Goal: Information Seeking & Learning: Compare options

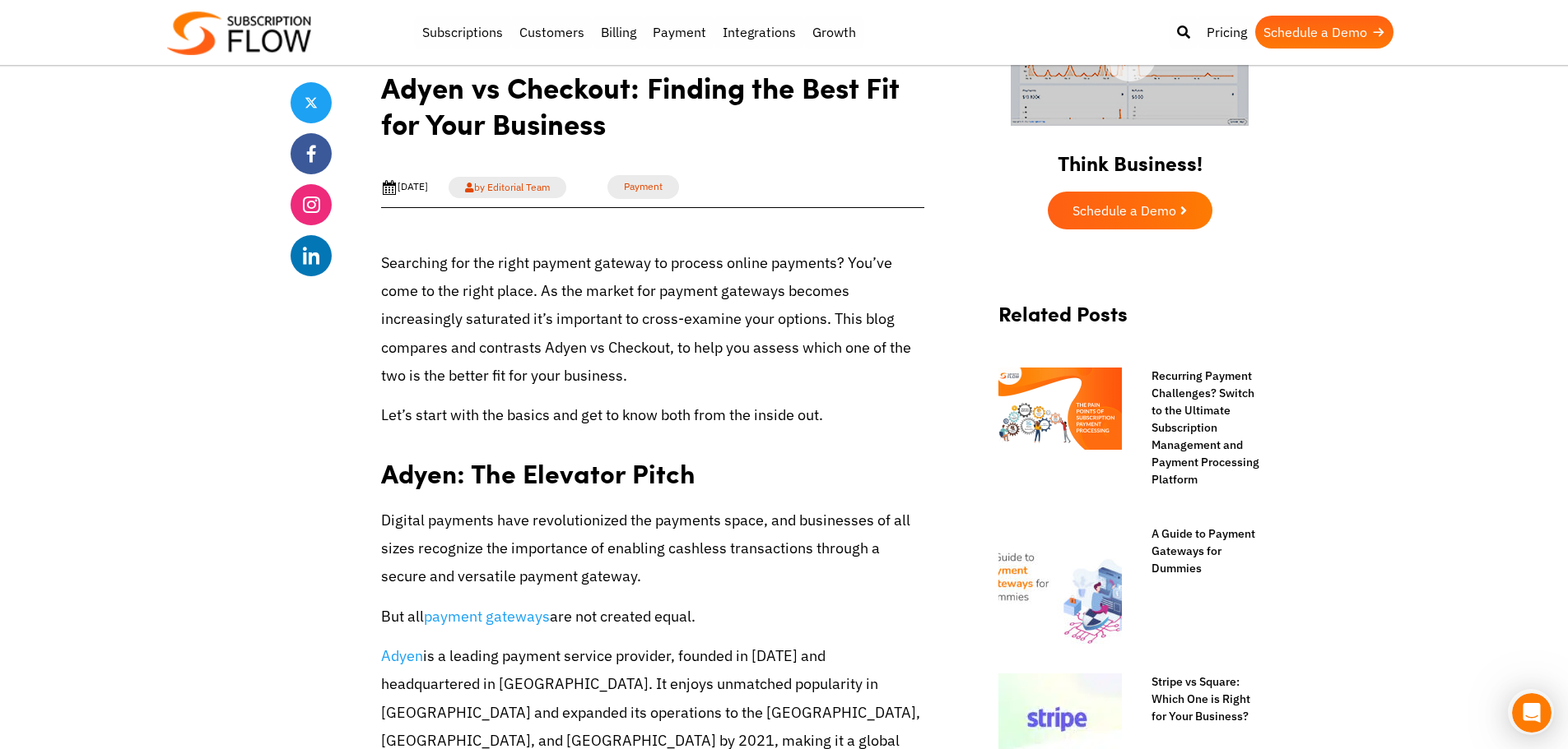
drag, startPoint x: 1287, startPoint y: 278, endPoint x: 1309, endPoint y: 233, distance: 50.1
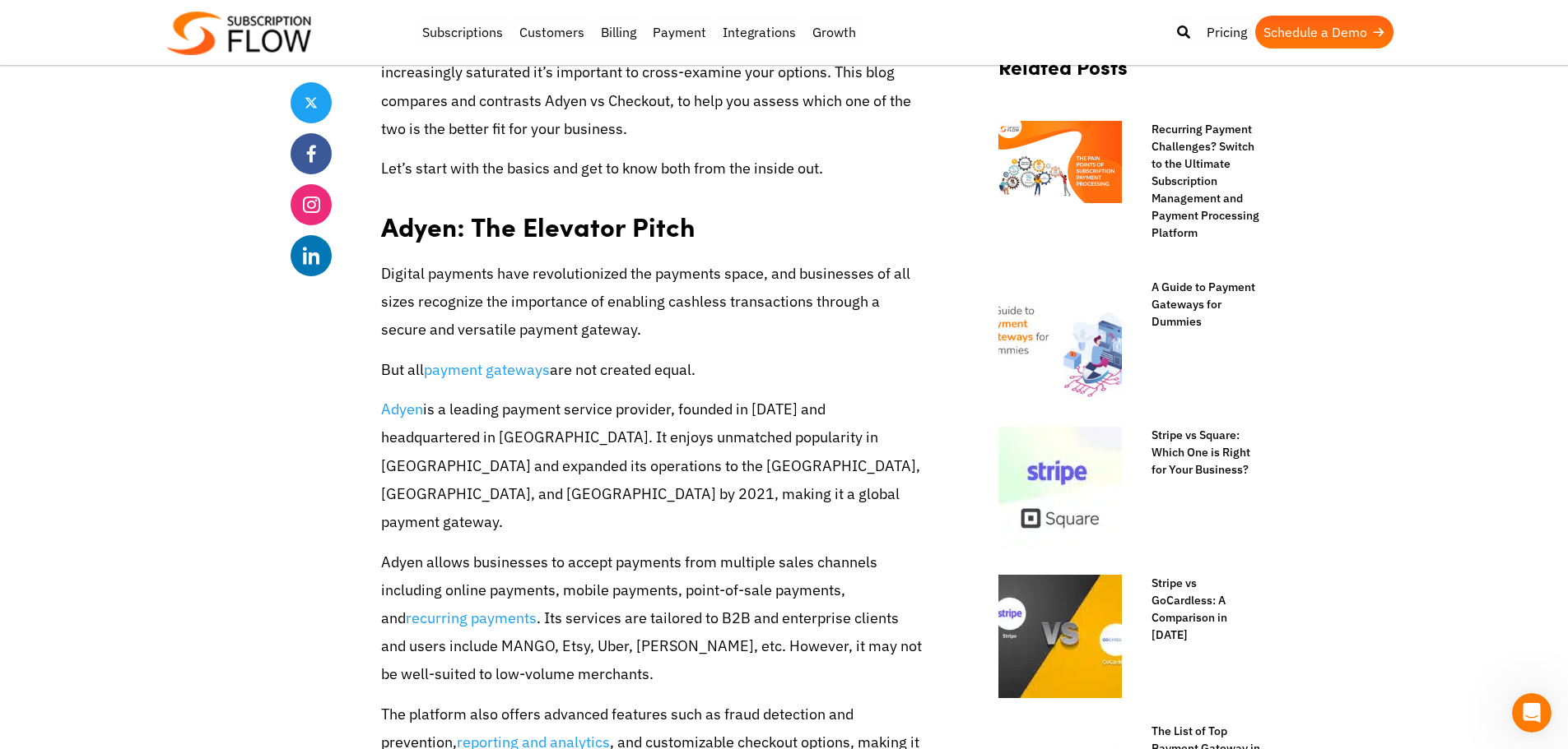
scroll to position [822, 0]
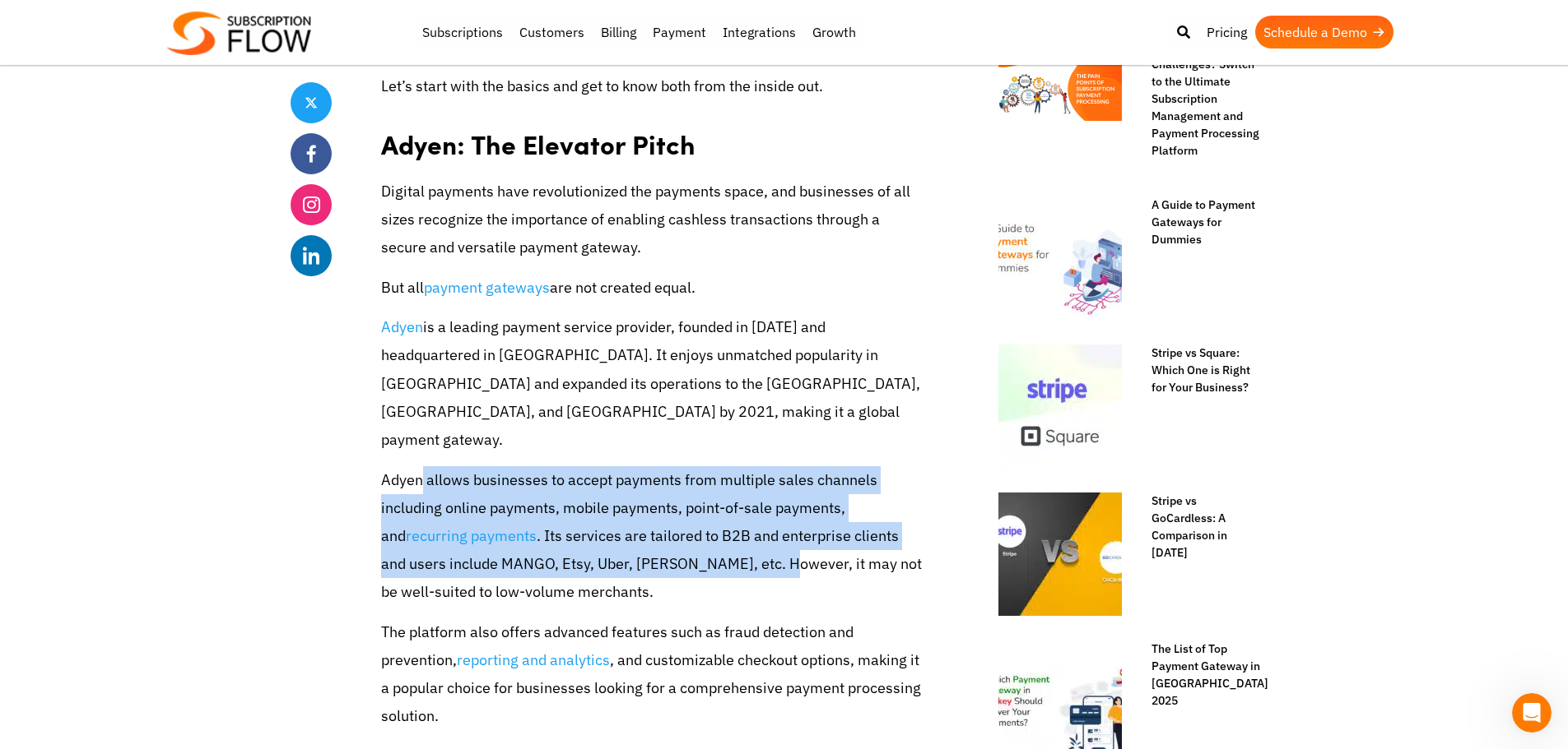
drag, startPoint x: 418, startPoint y: 451, endPoint x: 753, endPoint y: 532, distance: 344.7
click at [753, 532] on p "Adyen allows businesses to accept payments from multiple sales channels includi…" at bounding box center [652, 536] width 543 height 141
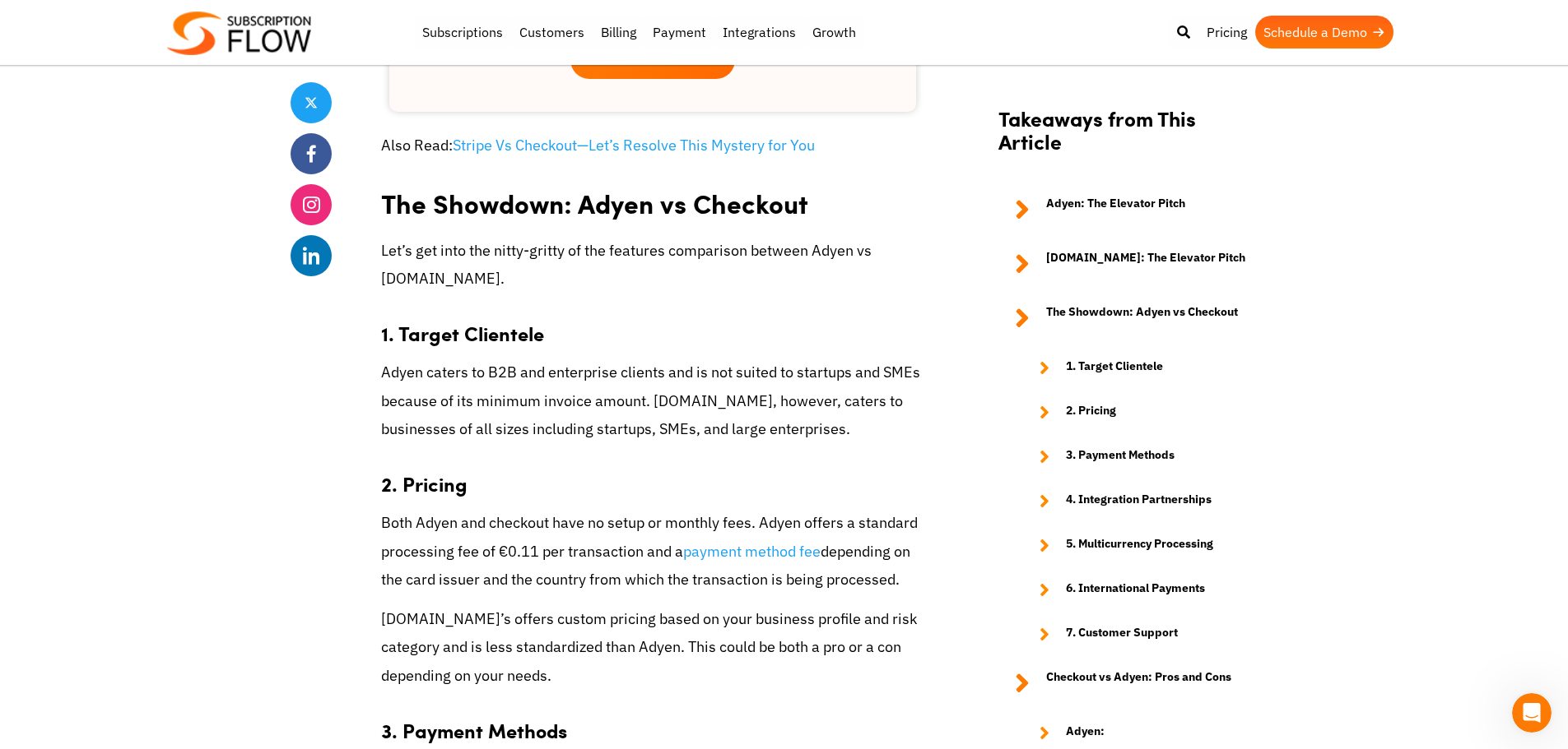
scroll to position [2468, 0]
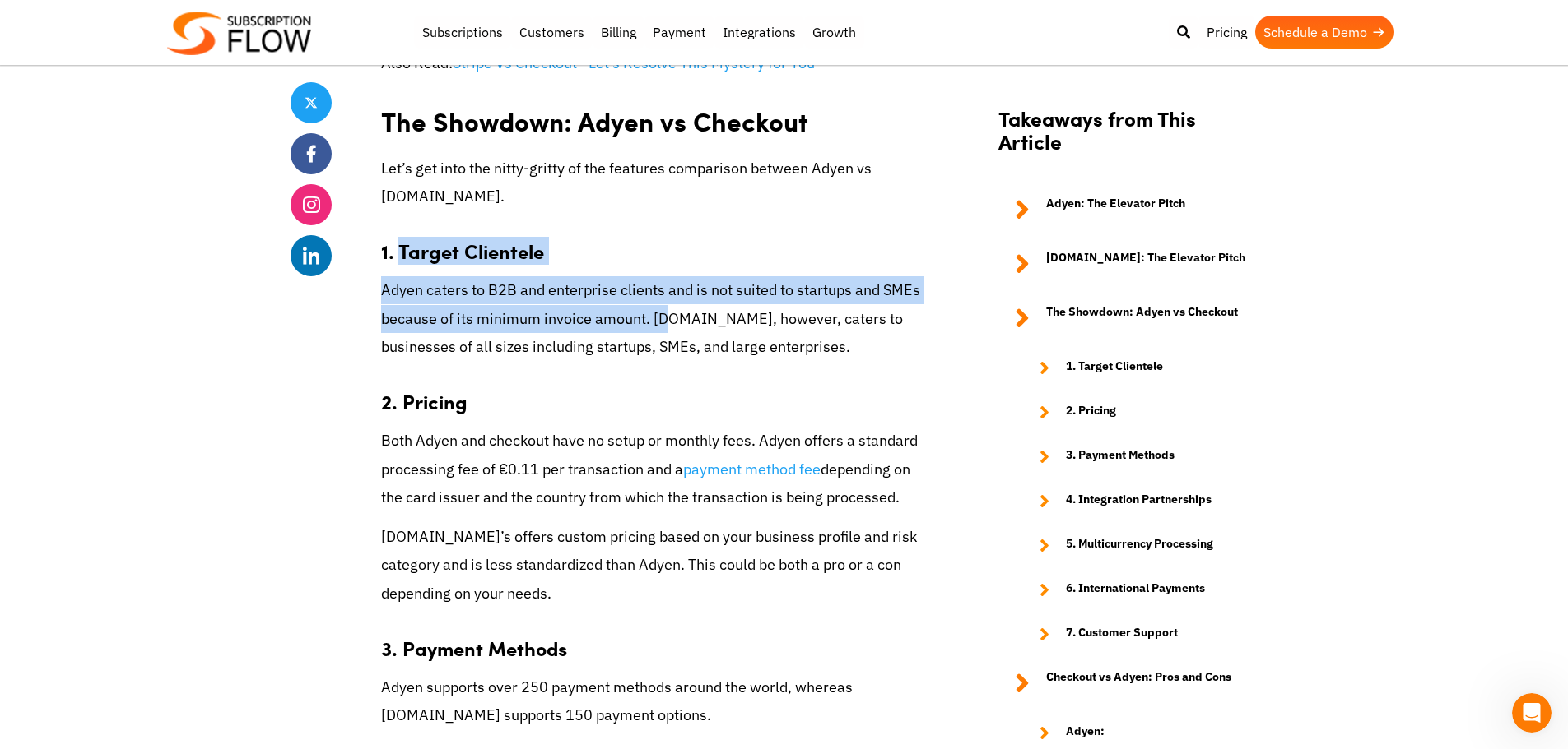
drag, startPoint x: 403, startPoint y: 227, endPoint x: 670, endPoint y: 301, distance: 277.1
click at [670, 301] on div "Searching for the right payment gateway to process online payments? You’ve come…" at bounding box center [652, 708] width 543 height 4947
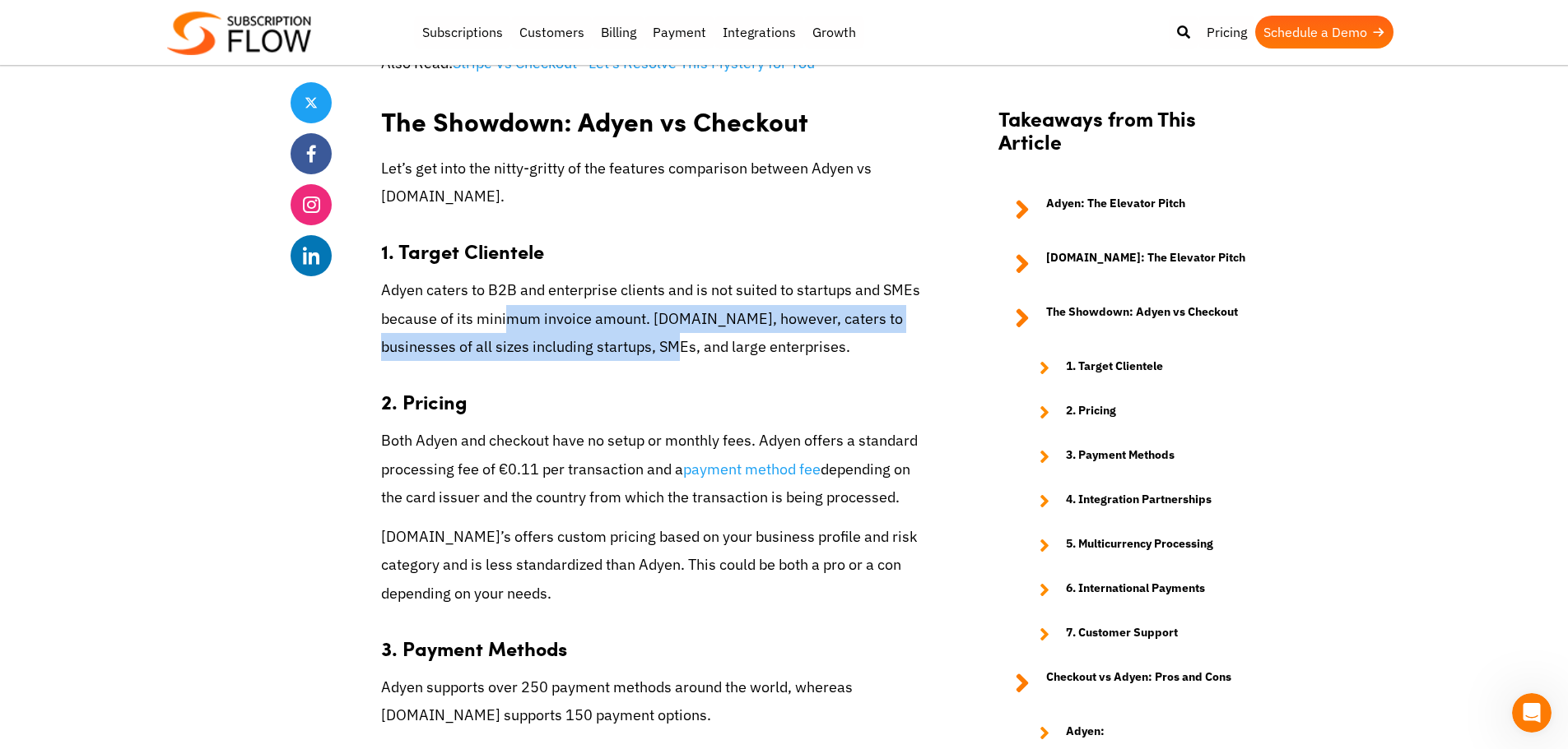
drag, startPoint x: 510, startPoint y: 289, endPoint x: 805, endPoint y: 323, distance: 297.0
click at [689, 323] on p "Adyen caters to B2B and enterprise clients and is not suited to startups and SM…" at bounding box center [652, 318] width 543 height 85
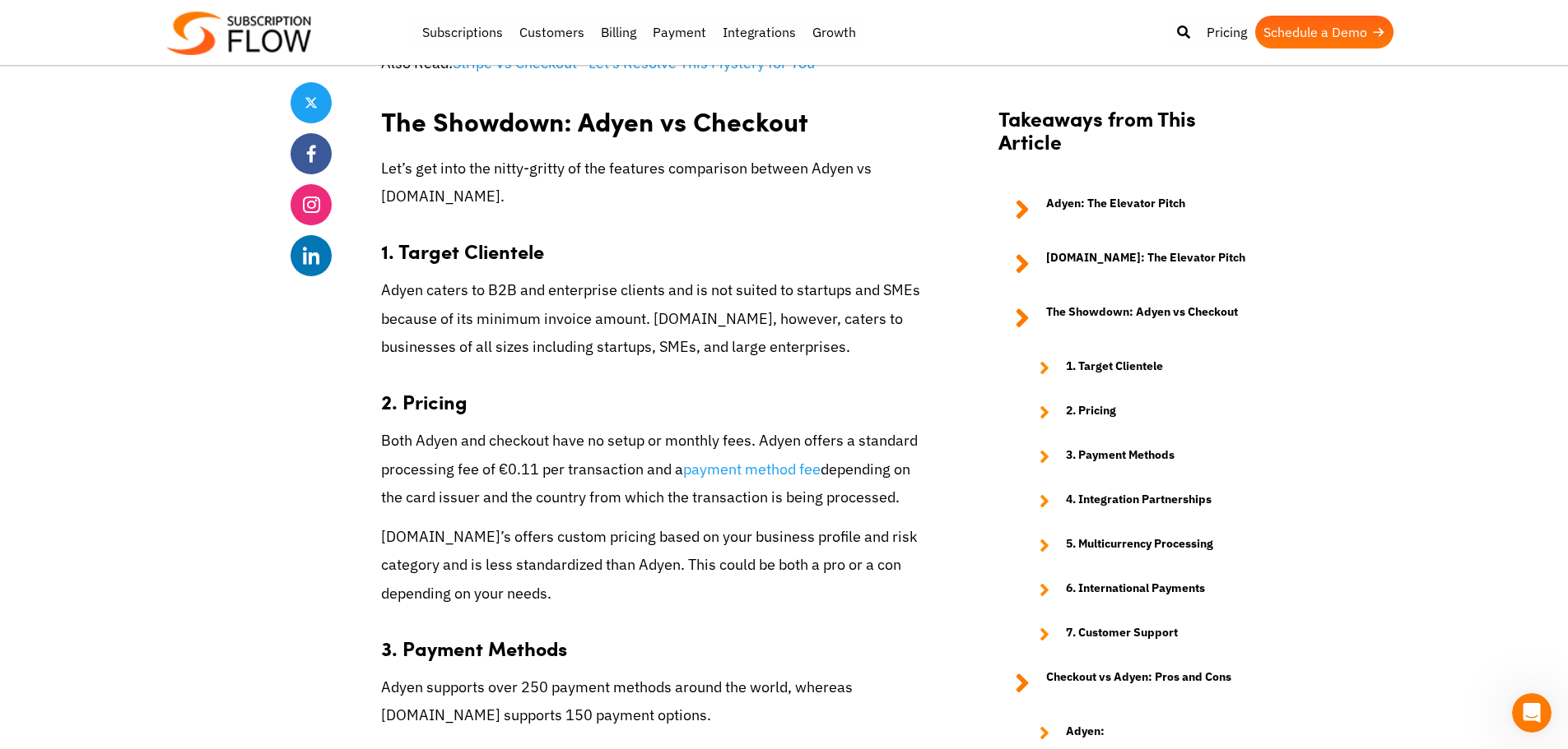
click at [862, 323] on p "Adyen caters to B2B and enterprise clients and is not suited to startups and SM…" at bounding box center [652, 318] width 543 height 85
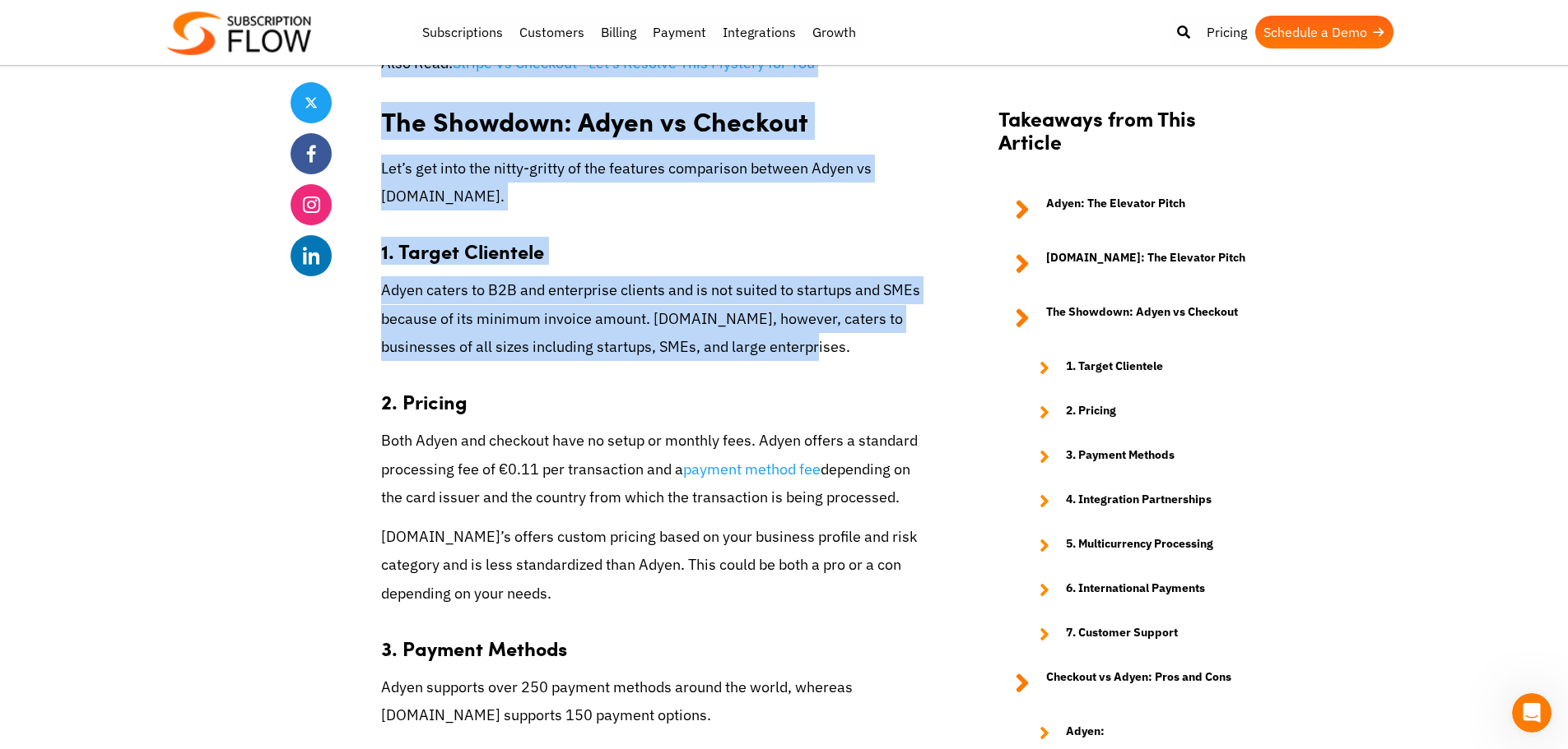
drag, startPoint x: 820, startPoint y: 325, endPoint x: 335, endPoint y: 240, distance: 492.4
drag, startPoint x: 479, startPoint y: 365, endPoint x: 466, endPoint y: 368, distance: 13.3
click at [479, 373] on h3 "2. Pricing" at bounding box center [652, 393] width 543 height 41
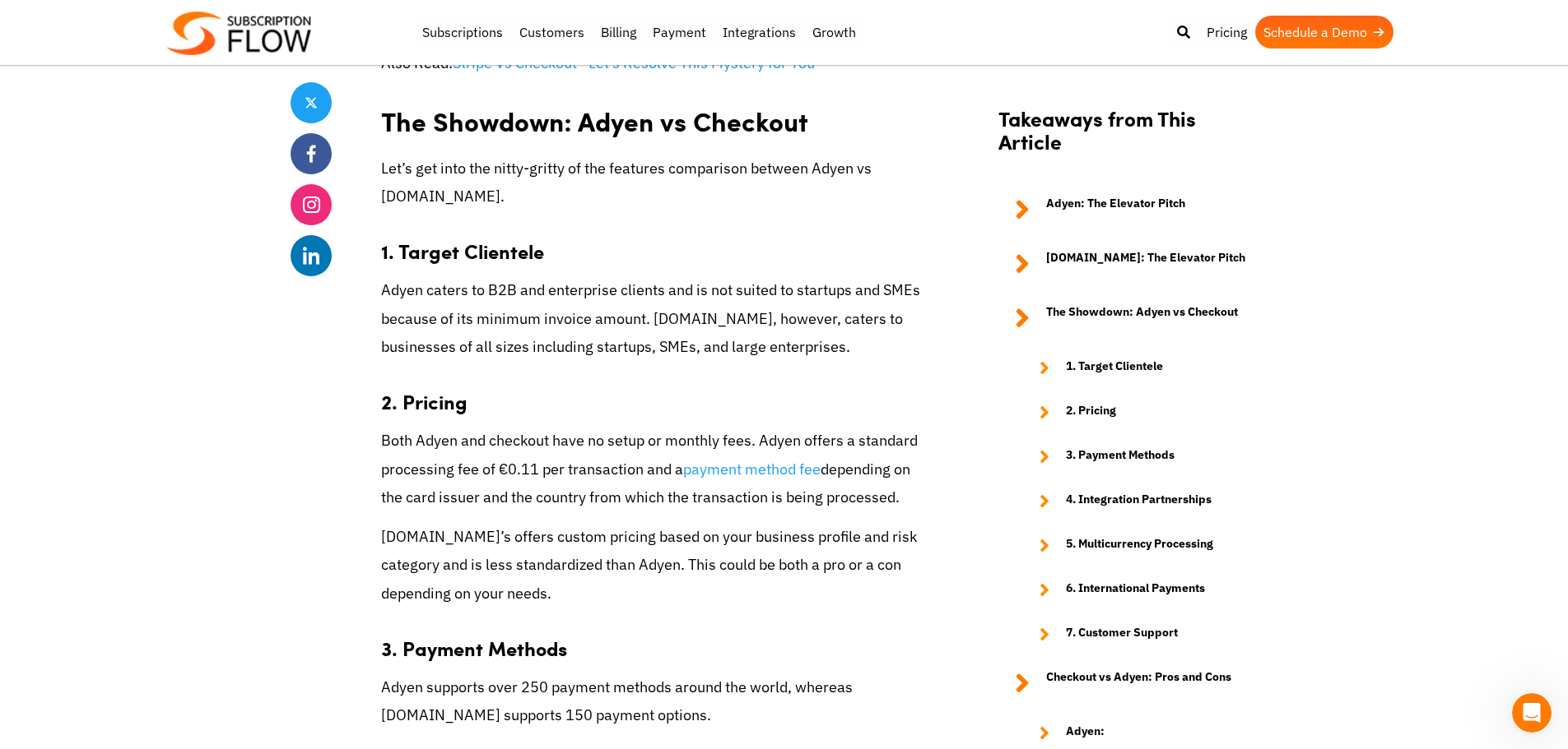
scroll to position [2632, 0]
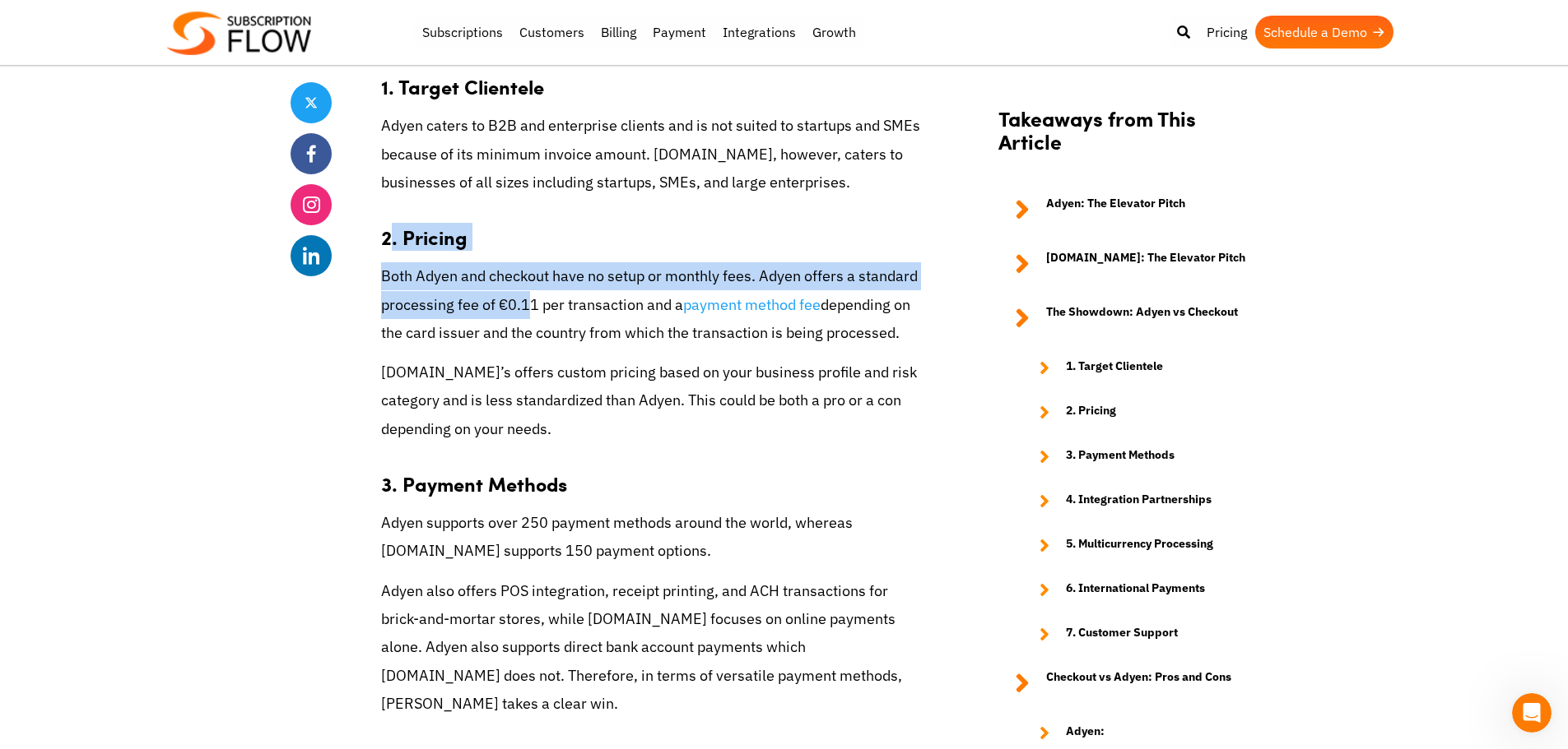
drag, startPoint x: 391, startPoint y: 208, endPoint x: 529, endPoint y: 292, distance: 161.6
click at [529, 292] on div "Searching for the right payment gateway to process online payments? You’ve come…" at bounding box center [652, 543] width 543 height 4947
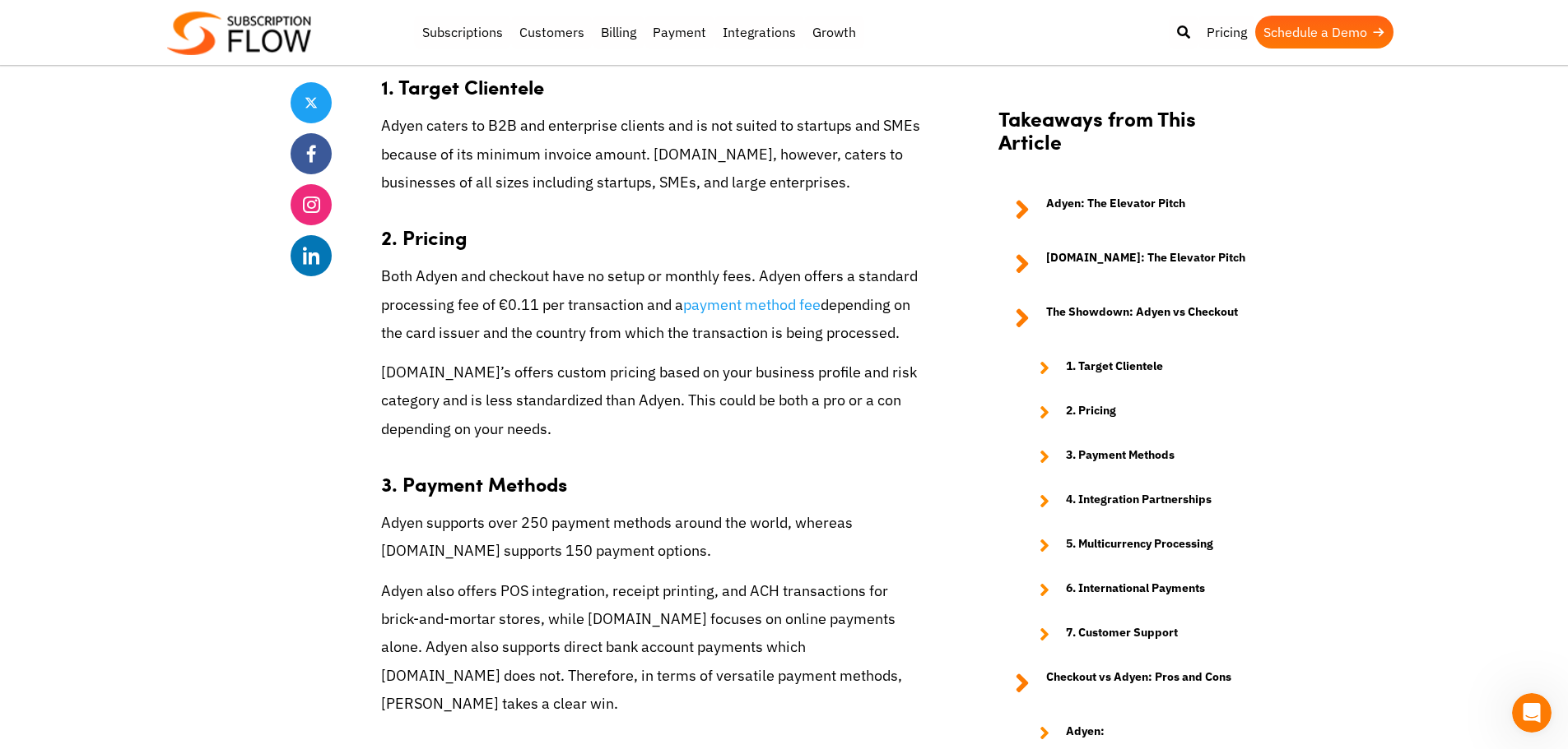
click at [664, 426] on div "Searching for the right payment gateway to process online payments? You’ve come…" at bounding box center [652, 543] width 543 height 4947
drag, startPoint x: 647, startPoint y: 354, endPoint x: 604, endPoint y: 348, distance: 43.4
click at [647, 359] on p "[DOMAIN_NAME]’s offers custom pricing based on your business profile and risk c…" at bounding box center [652, 401] width 543 height 85
drag, startPoint x: 541, startPoint y: 347, endPoint x: 438, endPoint y: 374, distance: 106.5
click at [438, 374] on p "[DOMAIN_NAME]’s offers custom pricing based on your business profile and risk c…" at bounding box center [652, 401] width 543 height 85
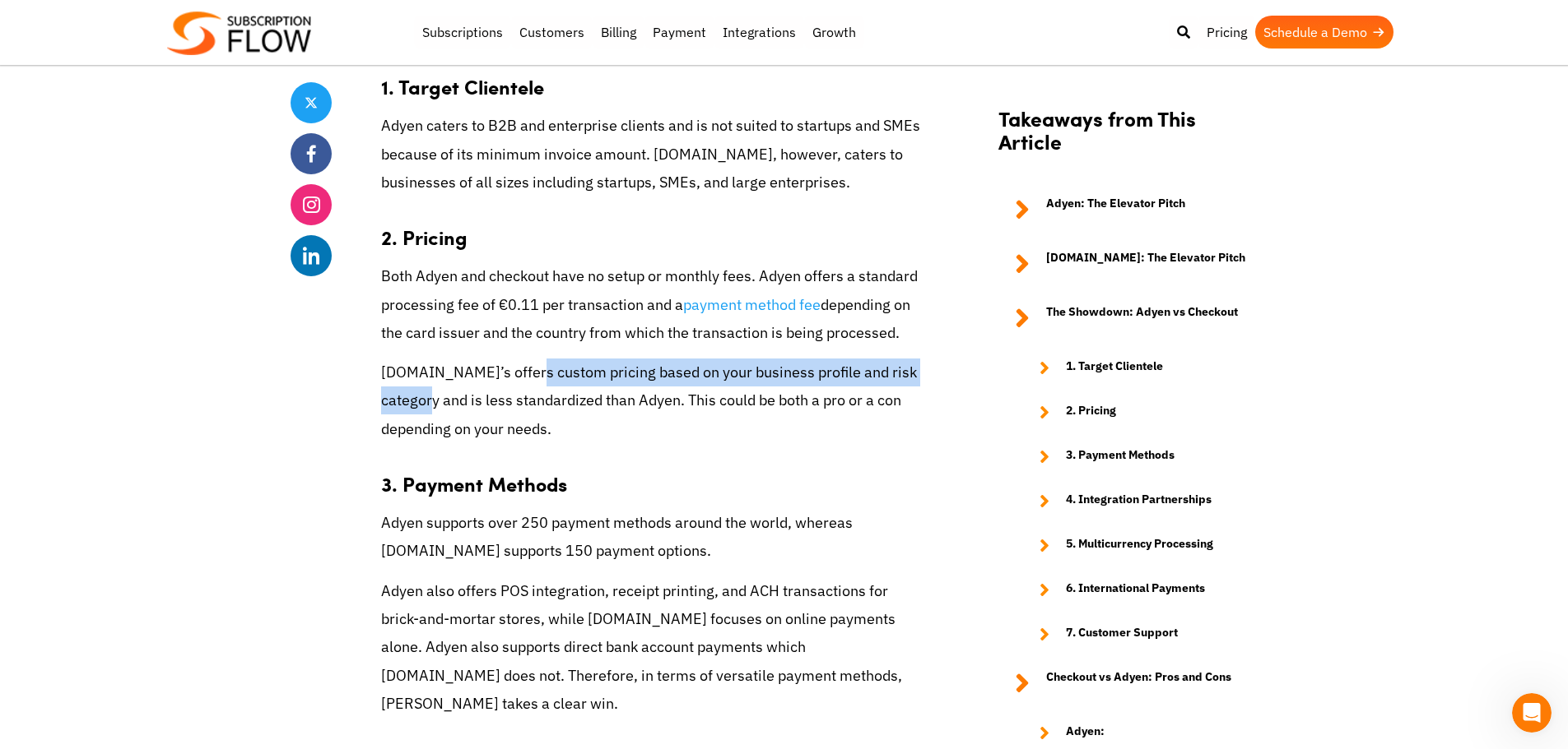
copy p "custom pricing based on your business profile and risk category"
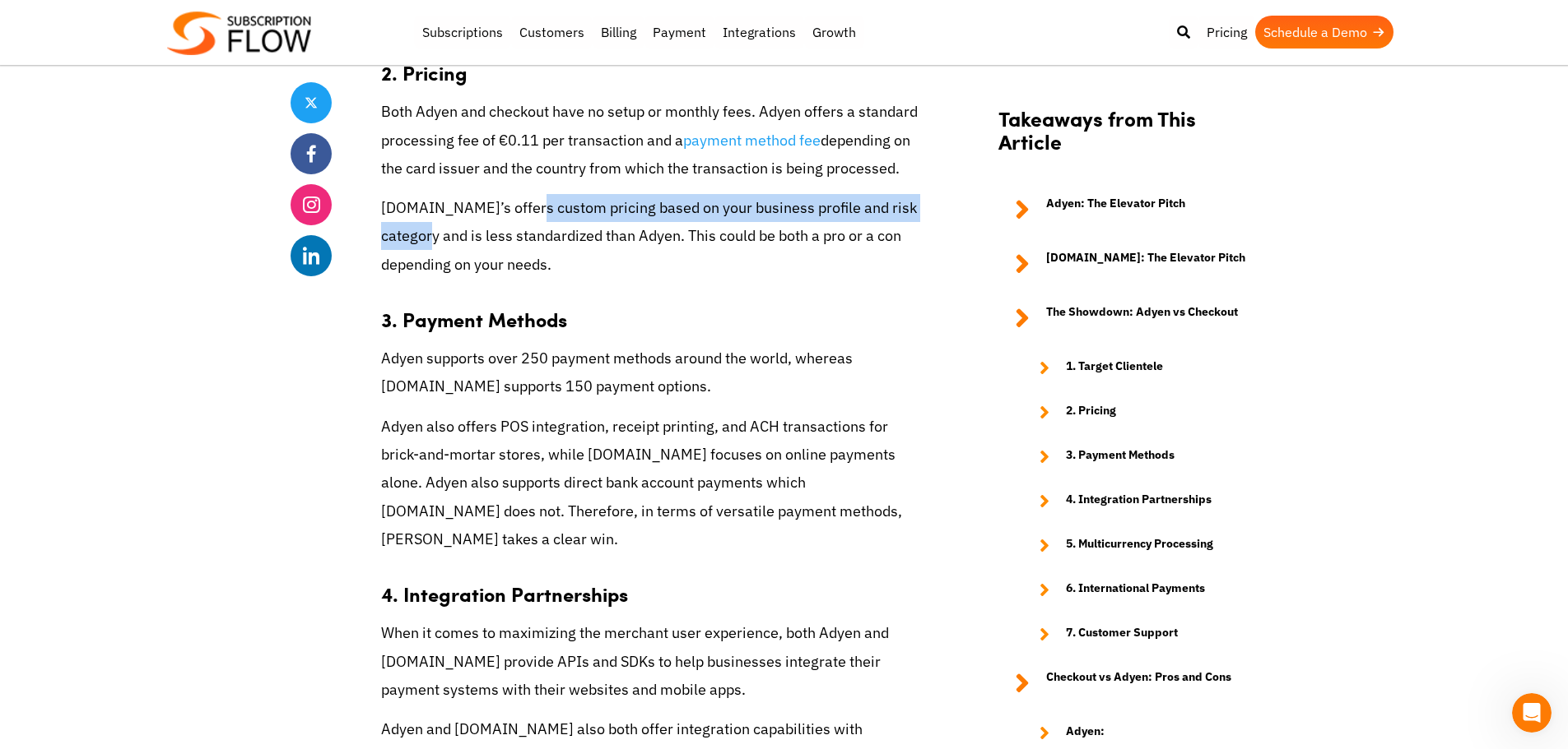
click at [580, 361] on p "Adyen supports over 250 payment methods around the world, whereas [DOMAIN_NAME]…" at bounding box center [652, 373] width 543 height 56
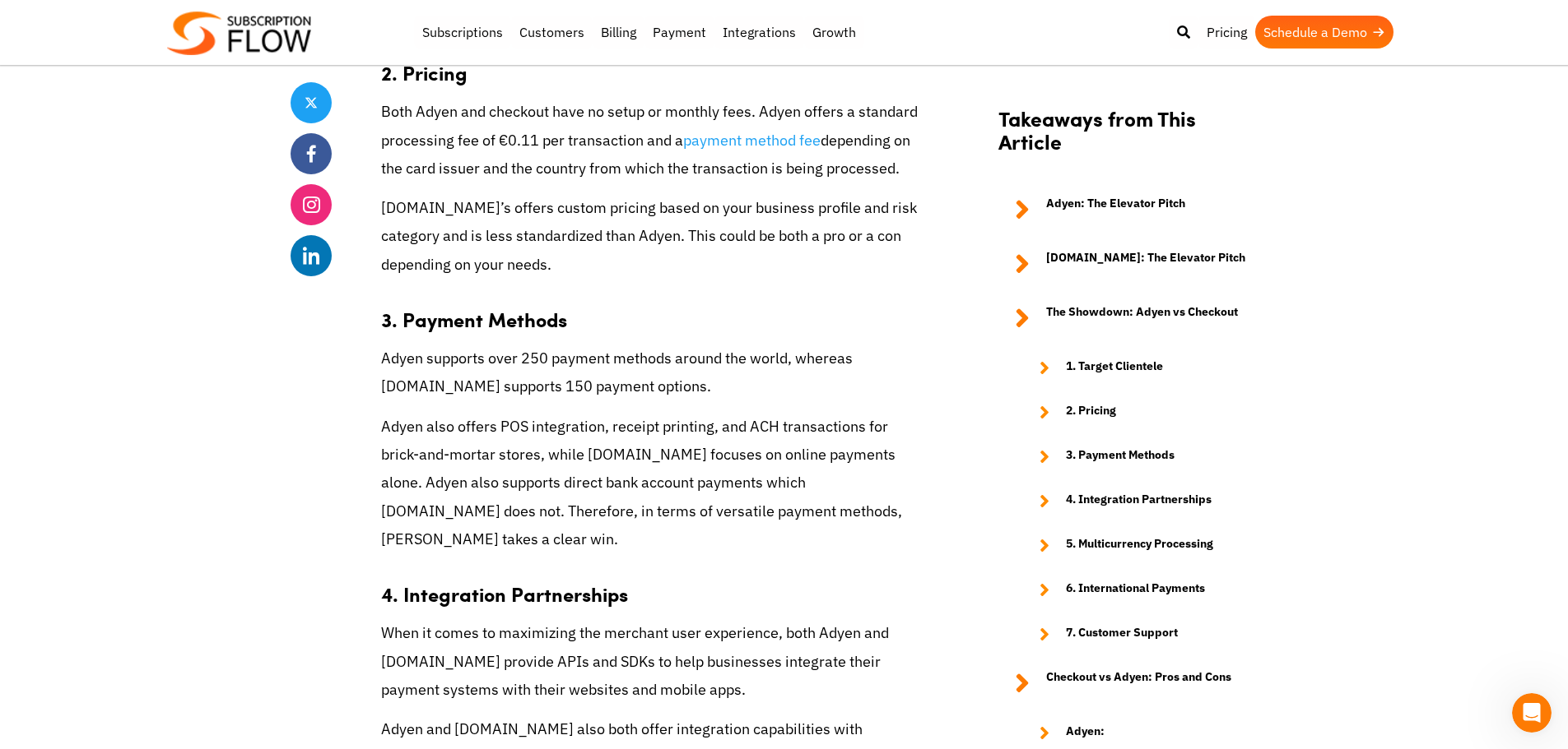
click at [706, 372] on p "Adyen supports over 250 payment methods around the world, whereas [DOMAIN_NAME]…" at bounding box center [652, 373] width 543 height 56
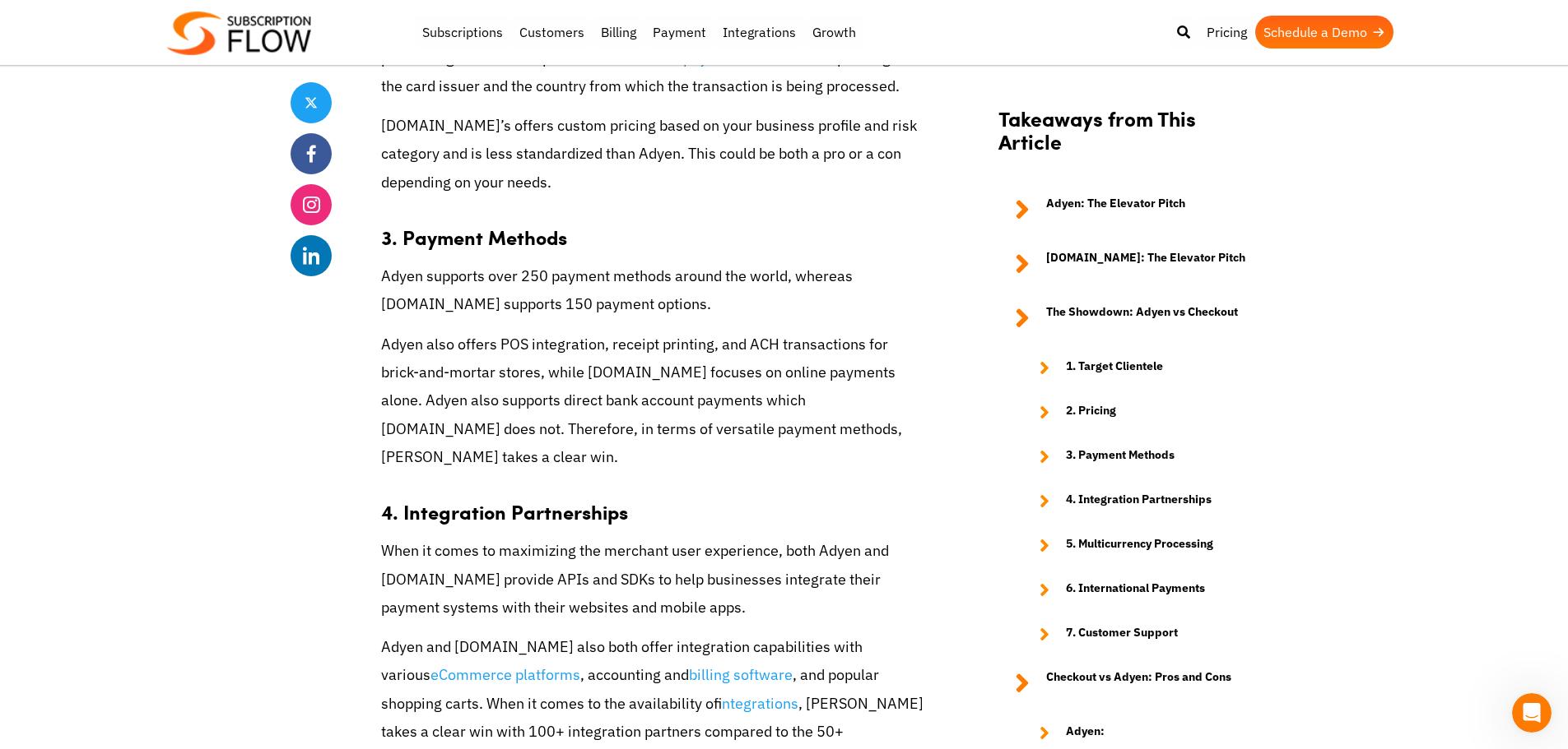
click at [398, 331] on p "Adyen also offers POS integration, receipt printing, and ACH transactions for b…" at bounding box center [652, 401] width 543 height 141
click at [381, 331] on p "Adyen also offers POS integration, receipt printing, and ACH transactions for b…" at bounding box center [652, 401] width 543 height 141
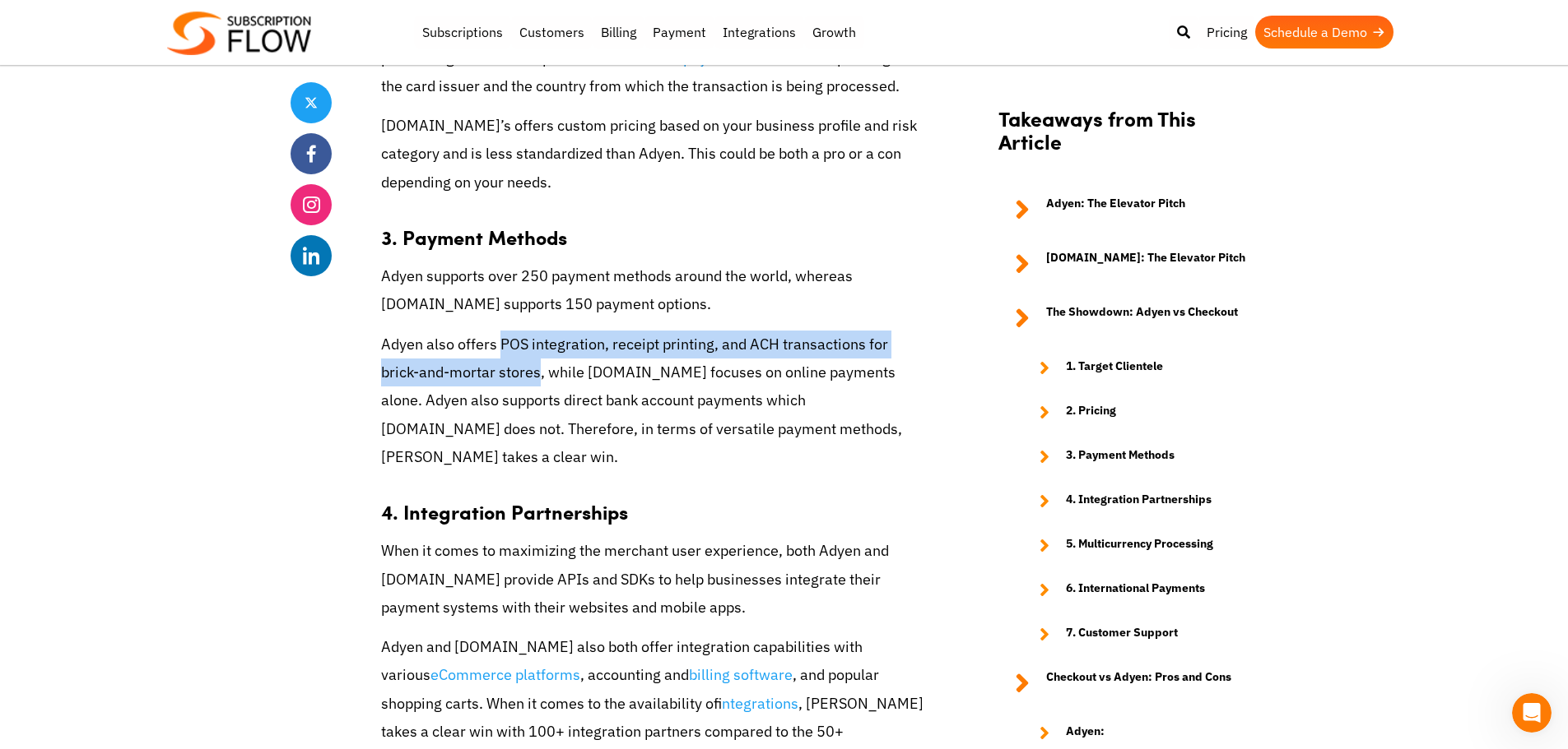
drag, startPoint x: 503, startPoint y: 316, endPoint x: 541, endPoint y: 342, distance: 46.0
click at [541, 342] on p "Adyen also offers POS integration, receipt printing, and ACH transactions for b…" at bounding box center [652, 401] width 543 height 141
copy p "POS integration, receipt printing, and ACH transactions for brick-and-mortar st…"
click at [573, 369] on p "Adyen also offers POS integration, receipt printing, and ACH transactions for b…" at bounding box center [652, 401] width 543 height 141
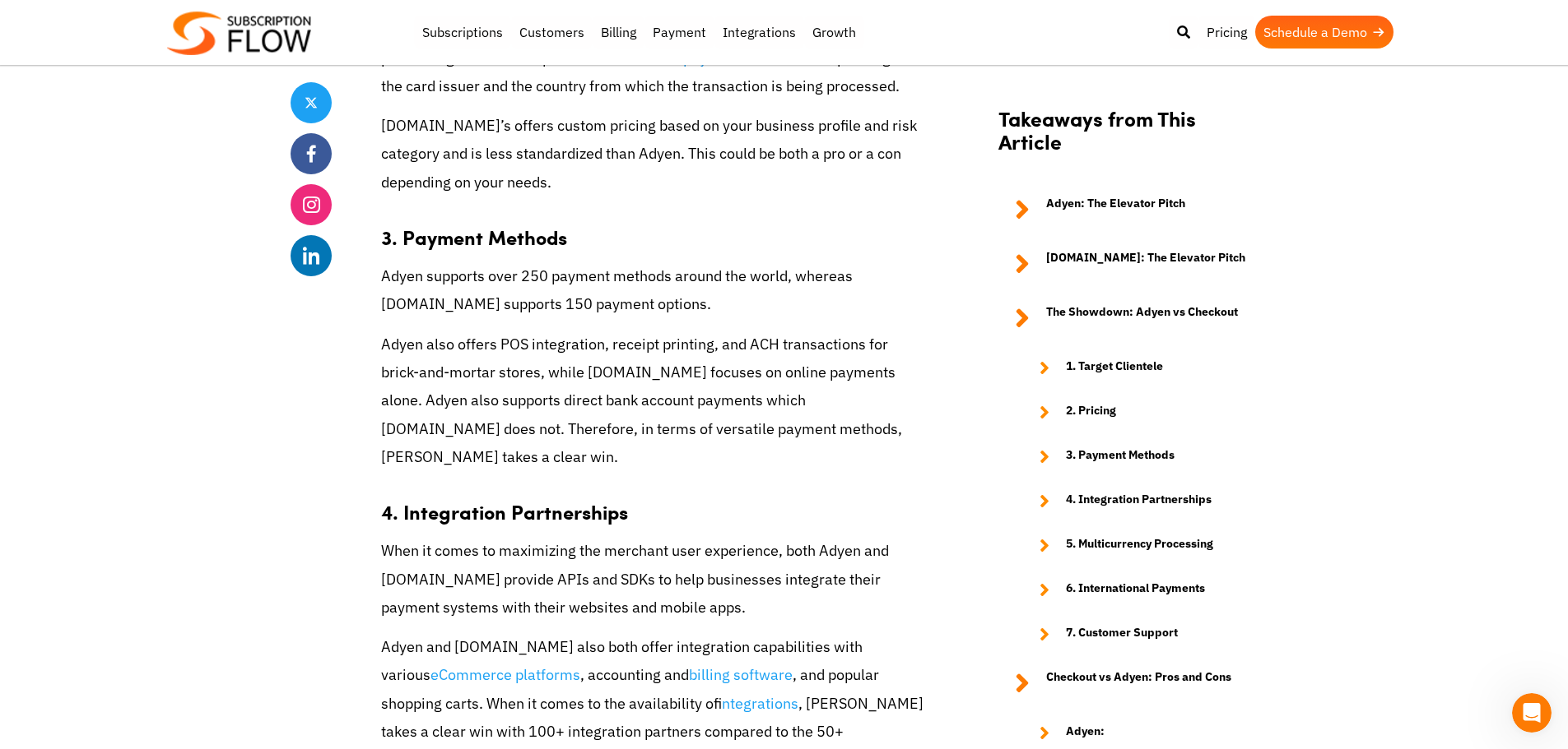
click at [398, 376] on p "Adyen also offers POS integration, receipt printing, and ACH transactions for b…" at bounding box center [652, 401] width 543 height 141
click at [635, 387] on p "Adyen also offers POS integration, receipt printing, and ACH transactions for b…" at bounding box center [652, 401] width 543 height 141
drag, startPoint x: 903, startPoint y: 359, endPoint x: 918, endPoint y: 374, distance: 21.2
click at [903, 359] on p "Adyen also offers POS integration, receipt printing, and ACH transactions for b…" at bounding box center [652, 401] width 543 height 141
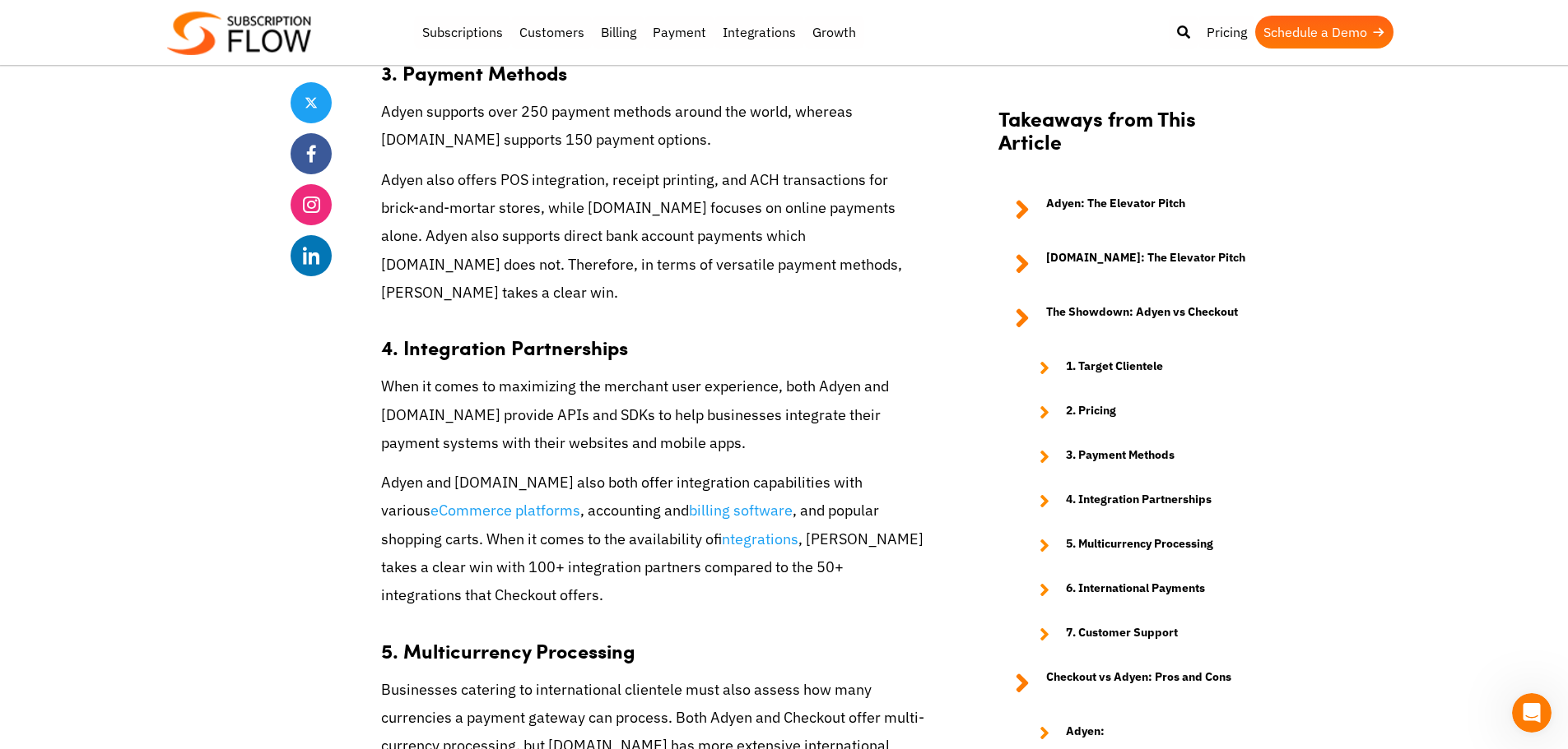
scroll to position [3208, 0]
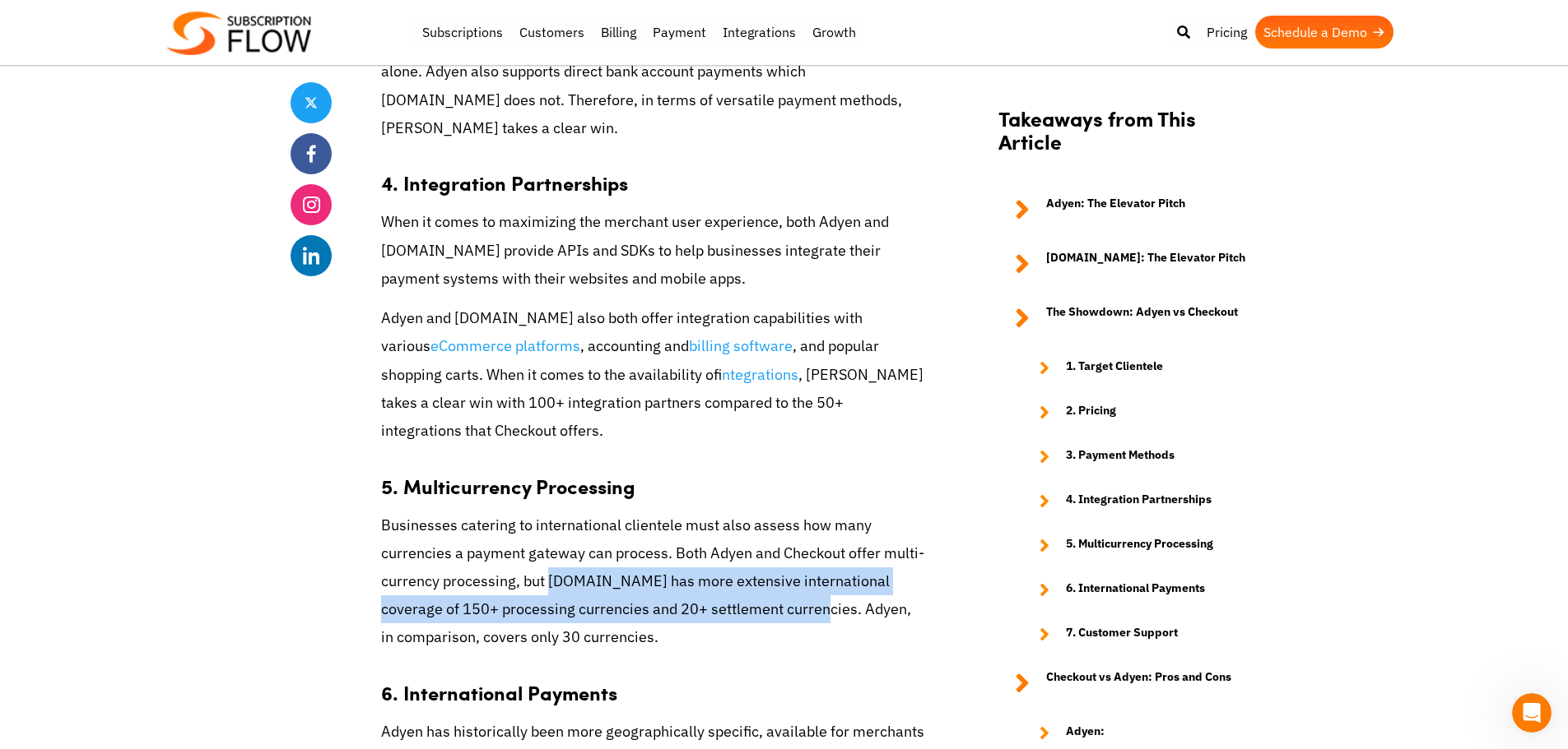
drag, startPoint x: 546, startPoint y: 521, endPoint x: 830, endPoint y: 549, distance: 285.4
click at [830, 549] on p "Businesses catering to international clientele must also assess how many curren…" at bounding box center [652, 582] width 543 height 141
click at [654, 559] on p "Businesses catering to international clientele must also assess how many curren…" at bounding box center [652, 582] width 543 height 141
click at [653, 564] on p "Businesses catering to international clientele must also assess how many curren…" at bounding box center [652, 582] width 543 height 141
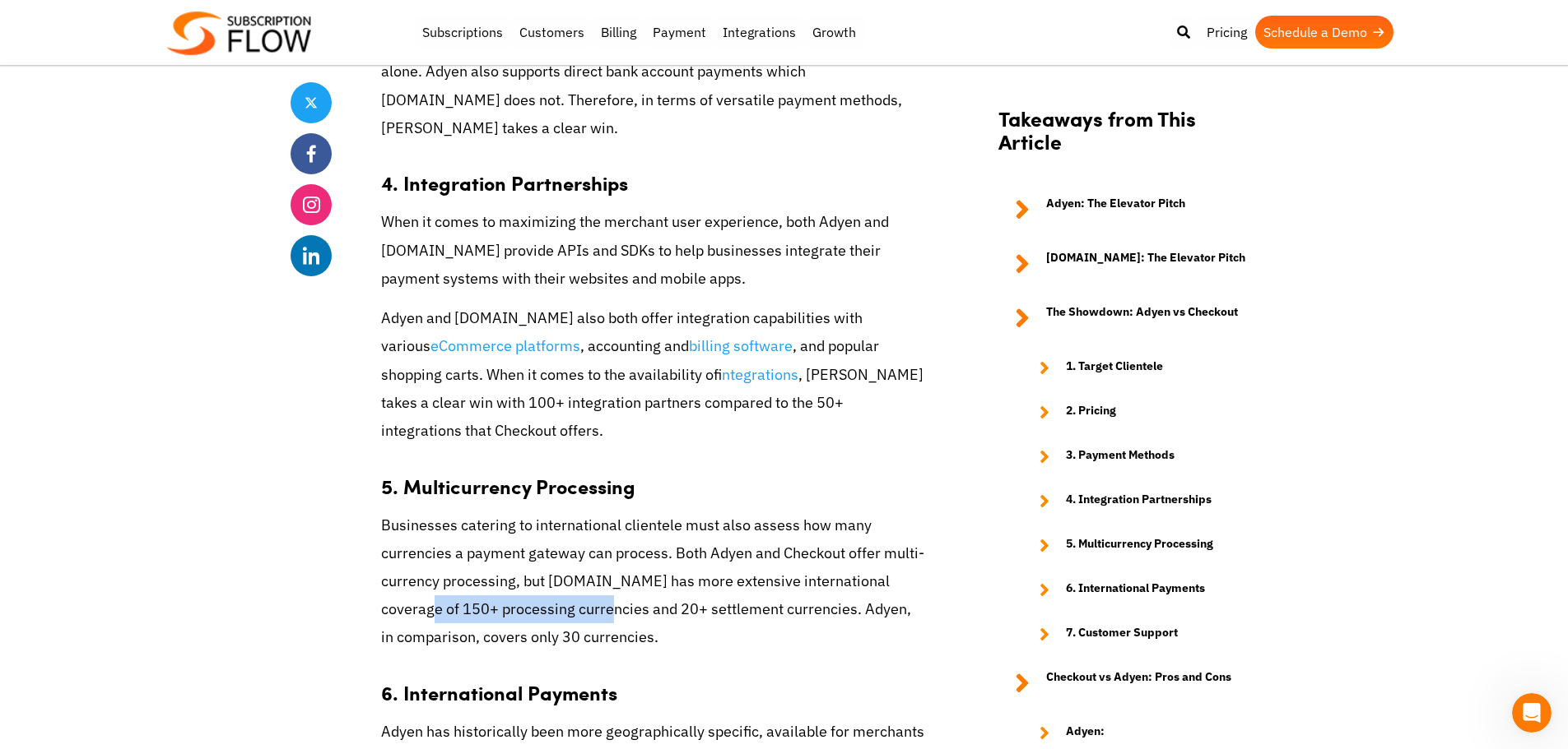
drag, startPoint x: 439, startPoint y: 555, endPoint x: 618, endPoint y: 555, distance: 179.0
click at [618, 555] on p "Businesses catering to international clientele must also assess how many curren…" at bounding box center [652, 582] width 543 height 141
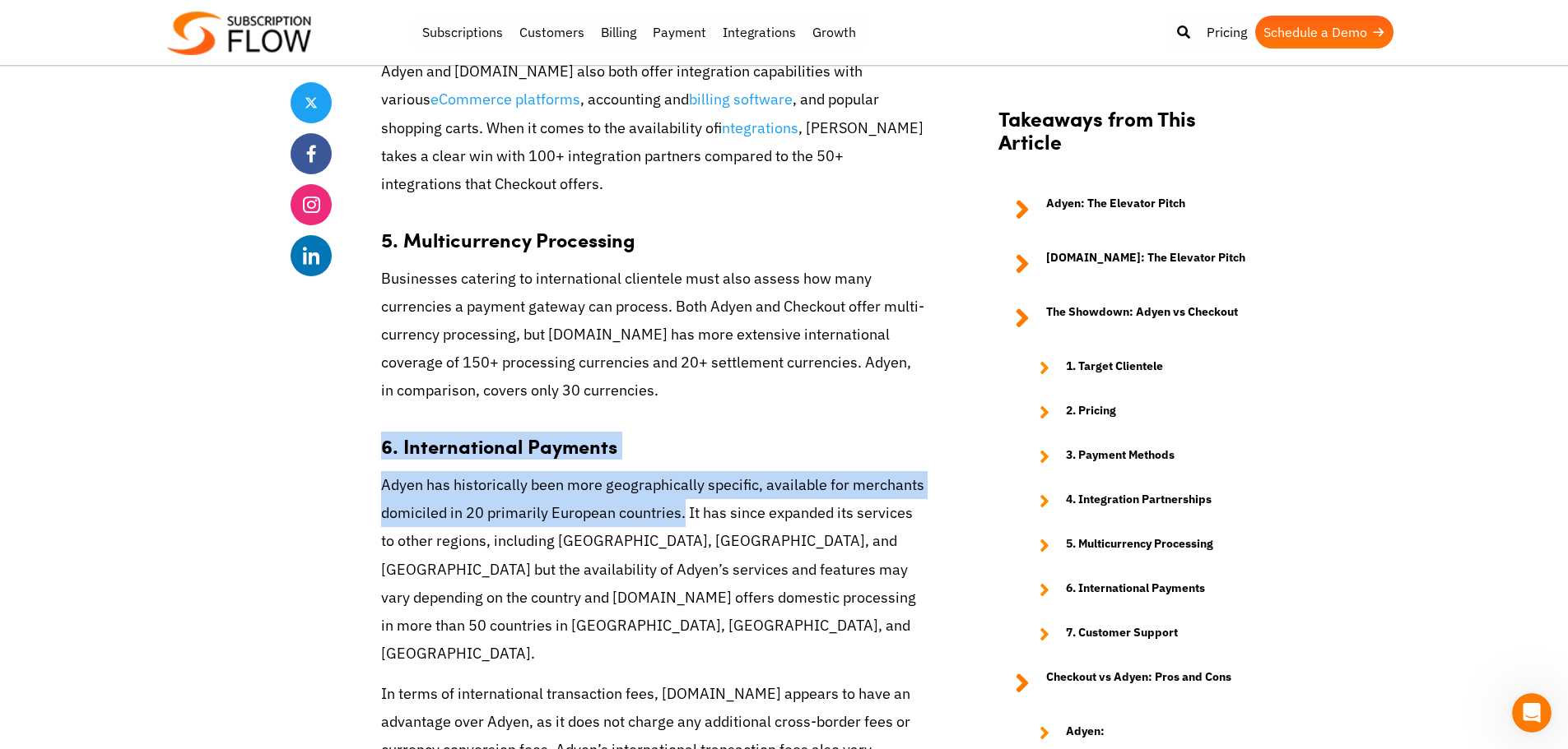
drag, startPoint x: 385, startPoint y: 390, endPoint x: 691, endPoint y: 458, distance: 313.5
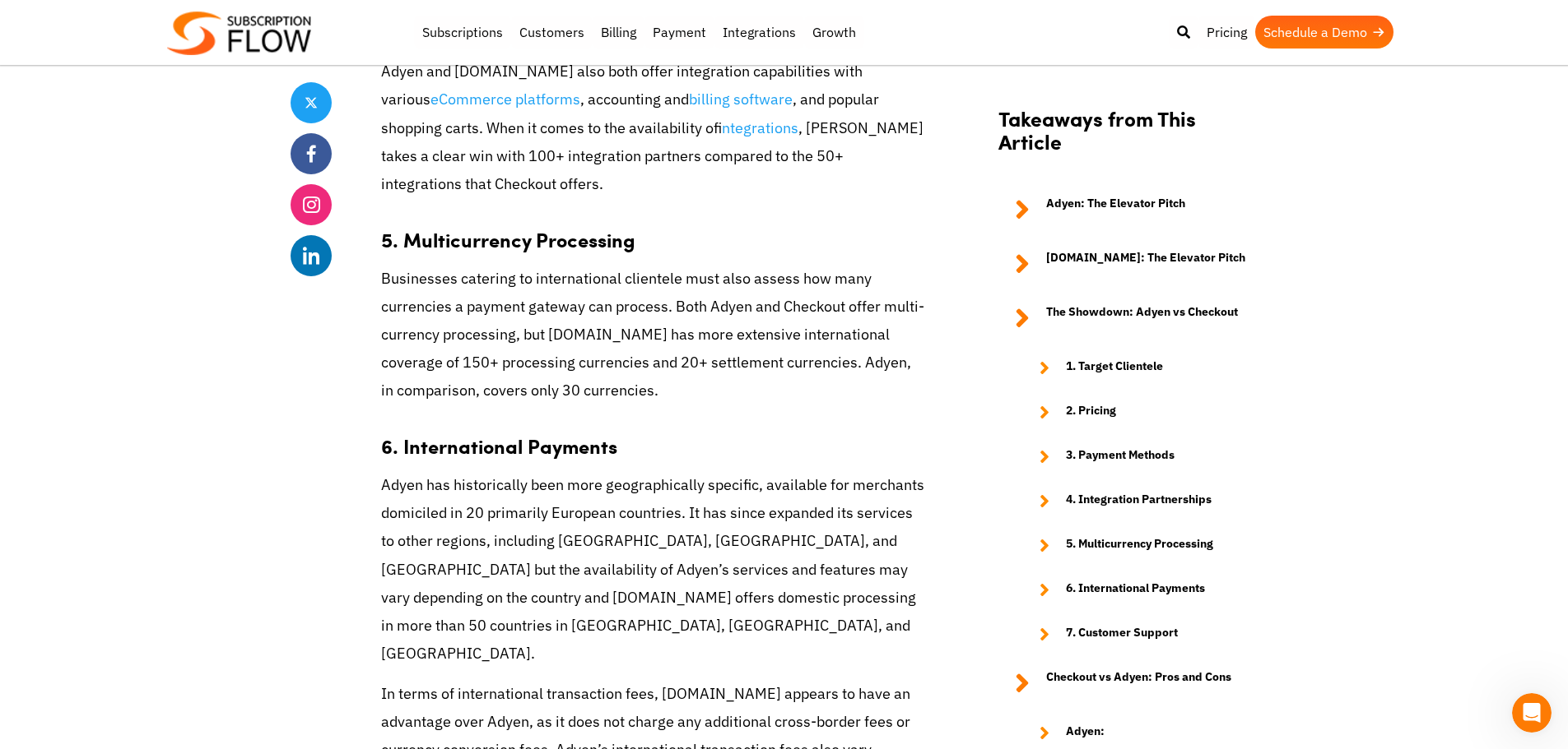
click at [700, 509] on p "Adyen has historically been more geographically specific, available for merchan…" at bounding box center [652, 570] width 543 height 197
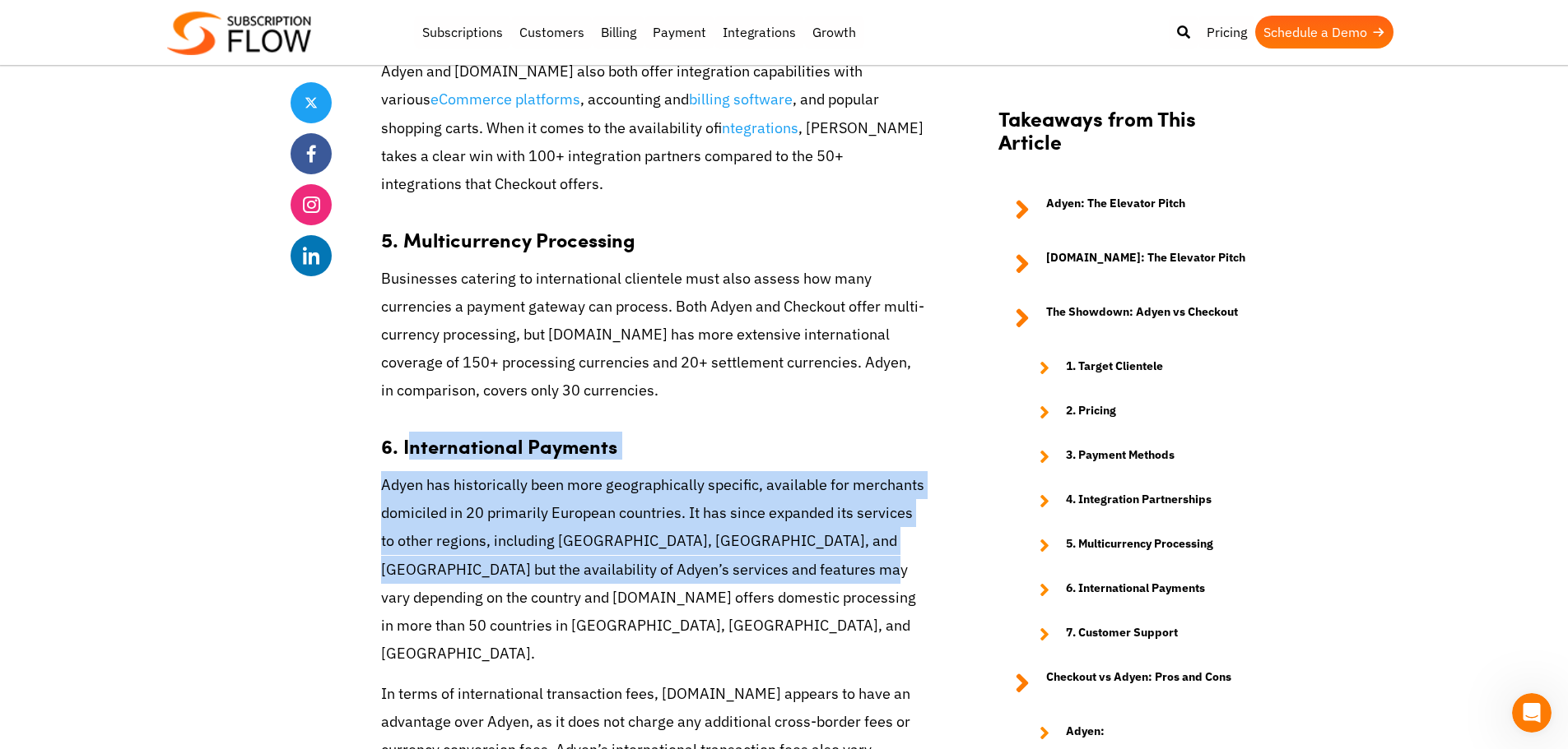
drag, startPoint x: 406, startPoint y: 387, endPoint x: 786, endPoint y: 513, distance: 400.3
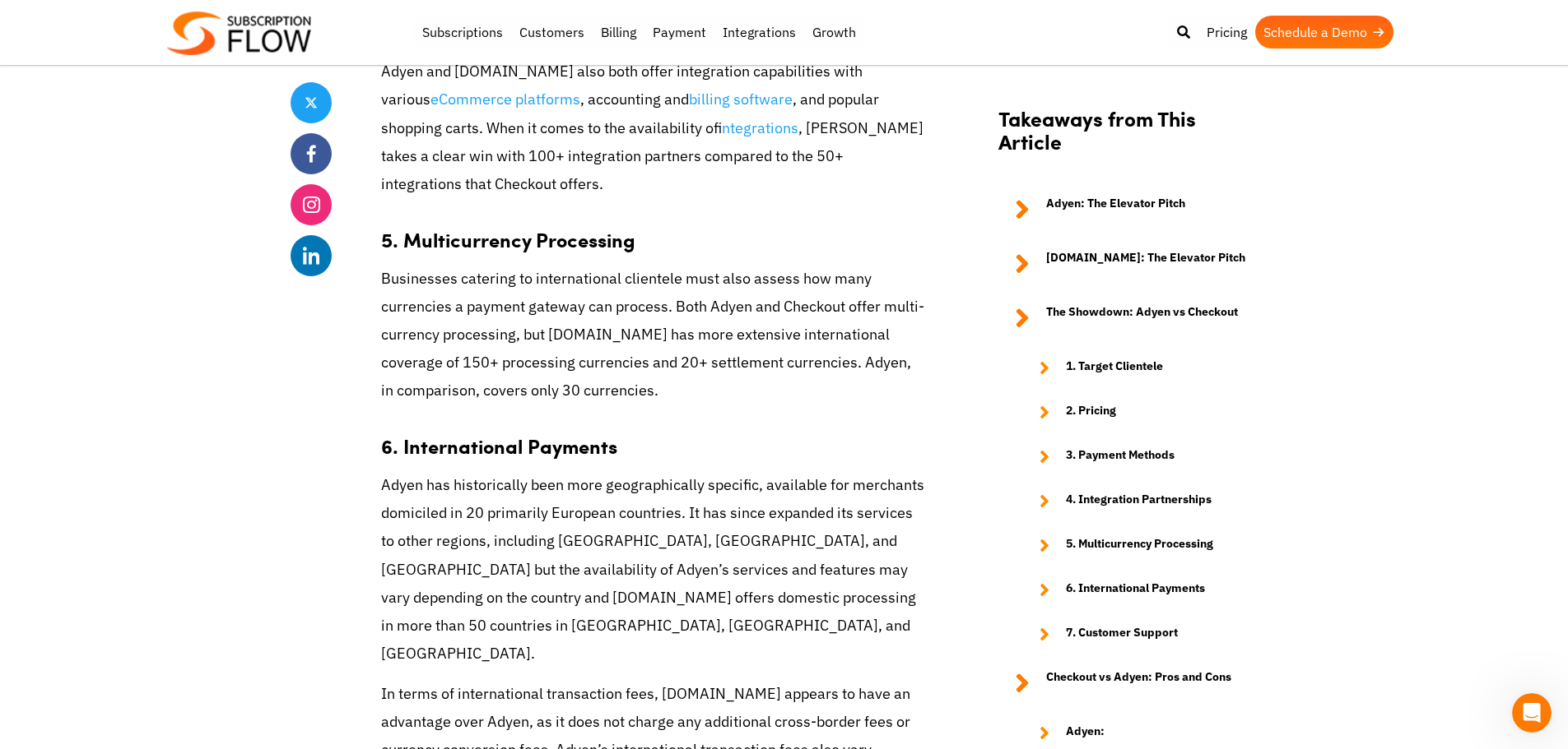
click at [619, 549] on p "Adyen has historically been more geographically specific, available for merchan…" at bounding box center [652, 570] width 543 height 197
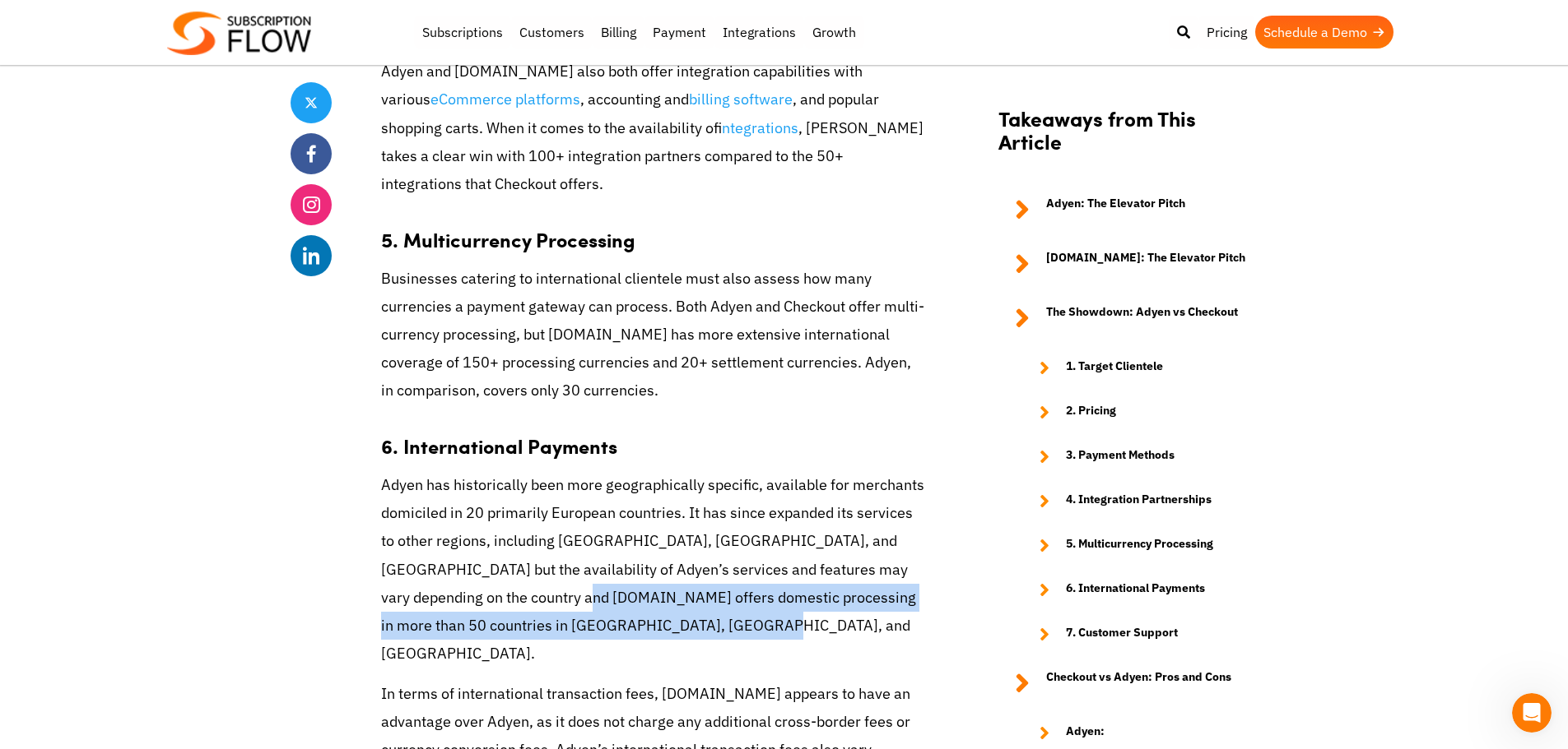
drag, startPoint x: 499, startPoint y: 539, endPoint x: 640, endPoint y: 563, distance: 143.0
click at [640, 563] on p "Adyen has historically been more geographically specific, available for merchan…" at bounding box center [652, 570] width 543 height 197
click at [636, 564] on p "Adyen has historically been more geographically specific, available for merchan…" at bounding box center [652, 570] width 543 height 197
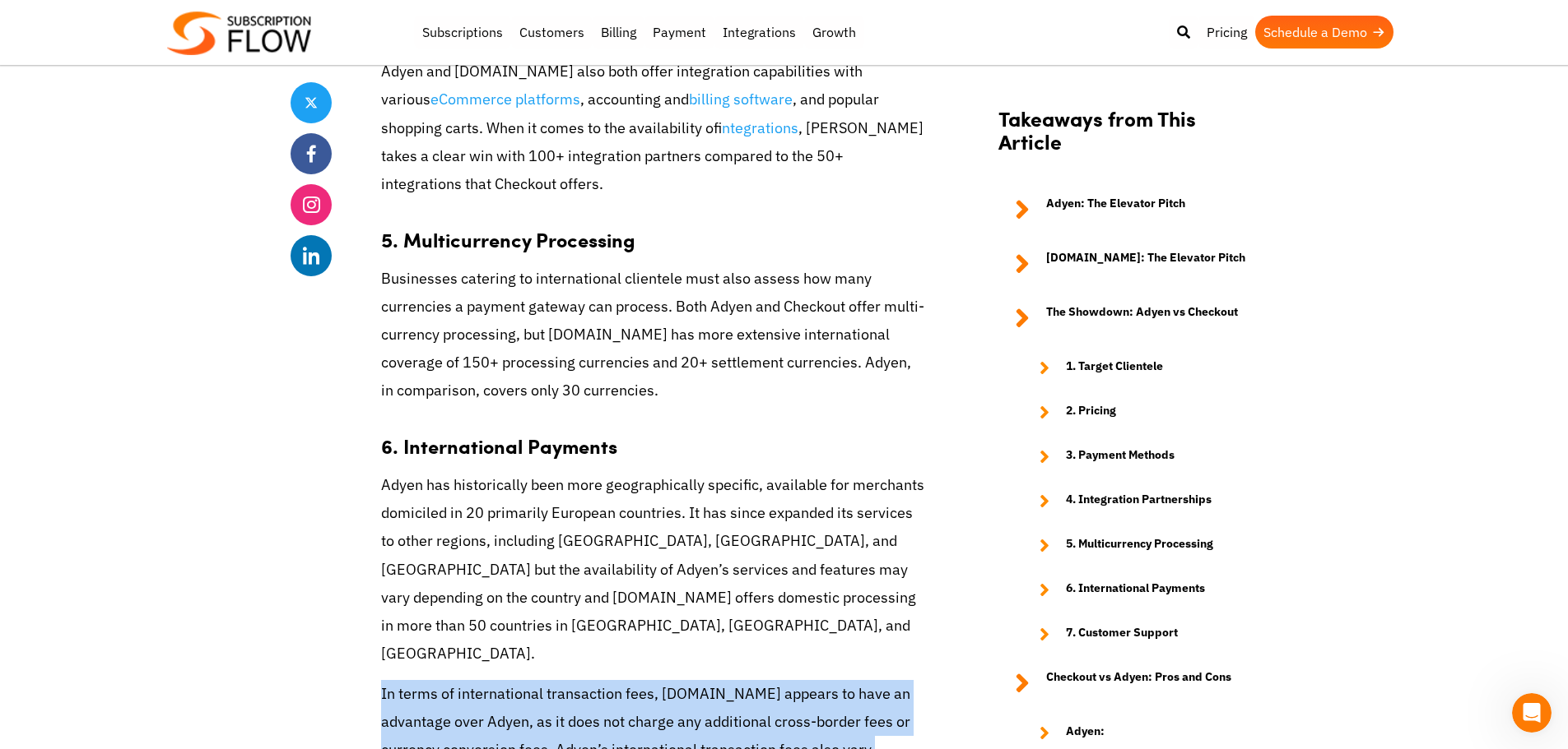
drag, startPoint x: 380, startPoint y: 609, endPoint x: 777, endPoint y: 688, distance: 404.8
click at [777, 688] on p "In terms of international transaction fees, [DOMAIN_NAME] appears to have an ad…" at bounding box center [652, 736] width 543 height 113
click at [771, 680] on p "In terms of international transaction fees, [DOMAIN_NAME] appears to have an ad…" at bounding box center [652, 736] width 543 height 113
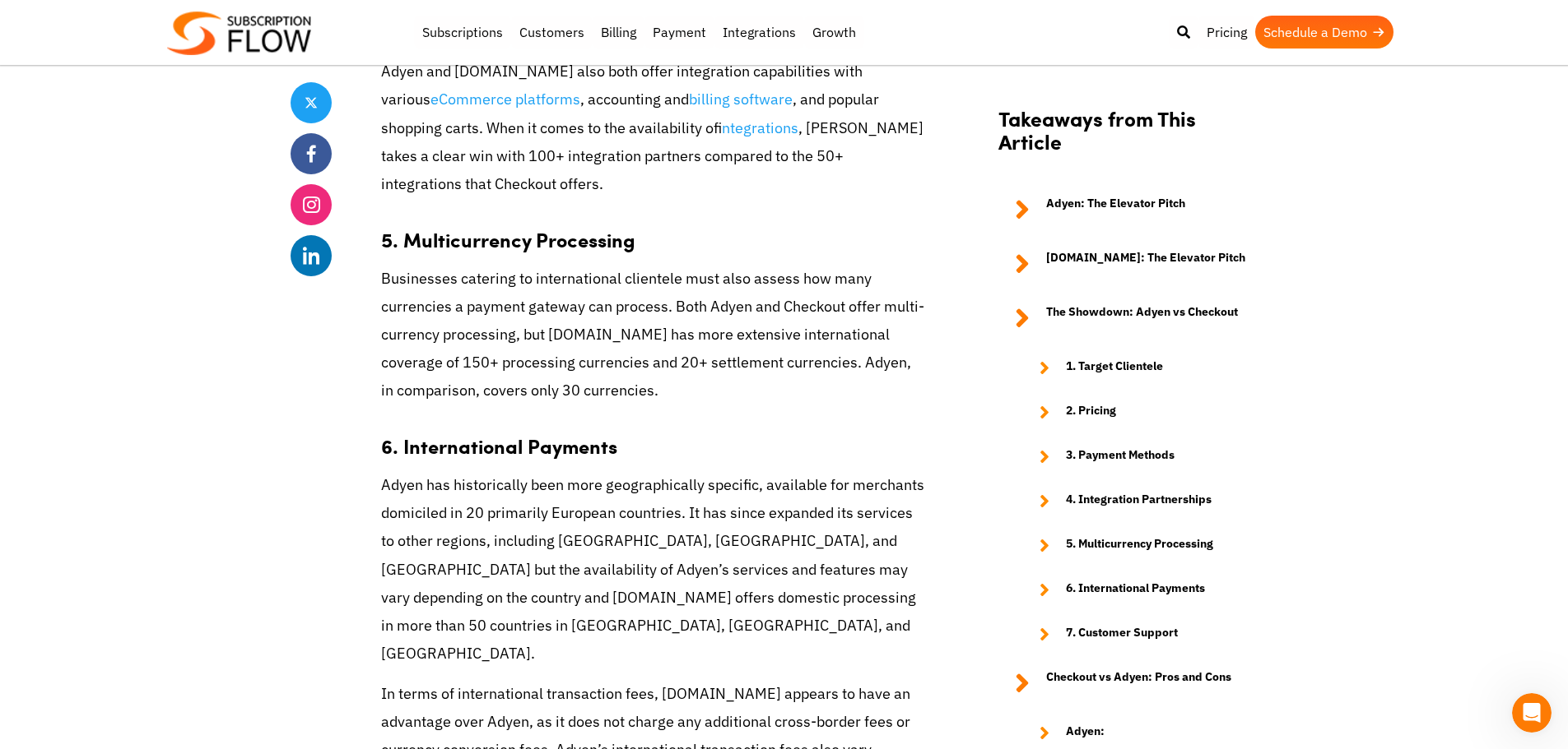
scroll to position [3619, 0]
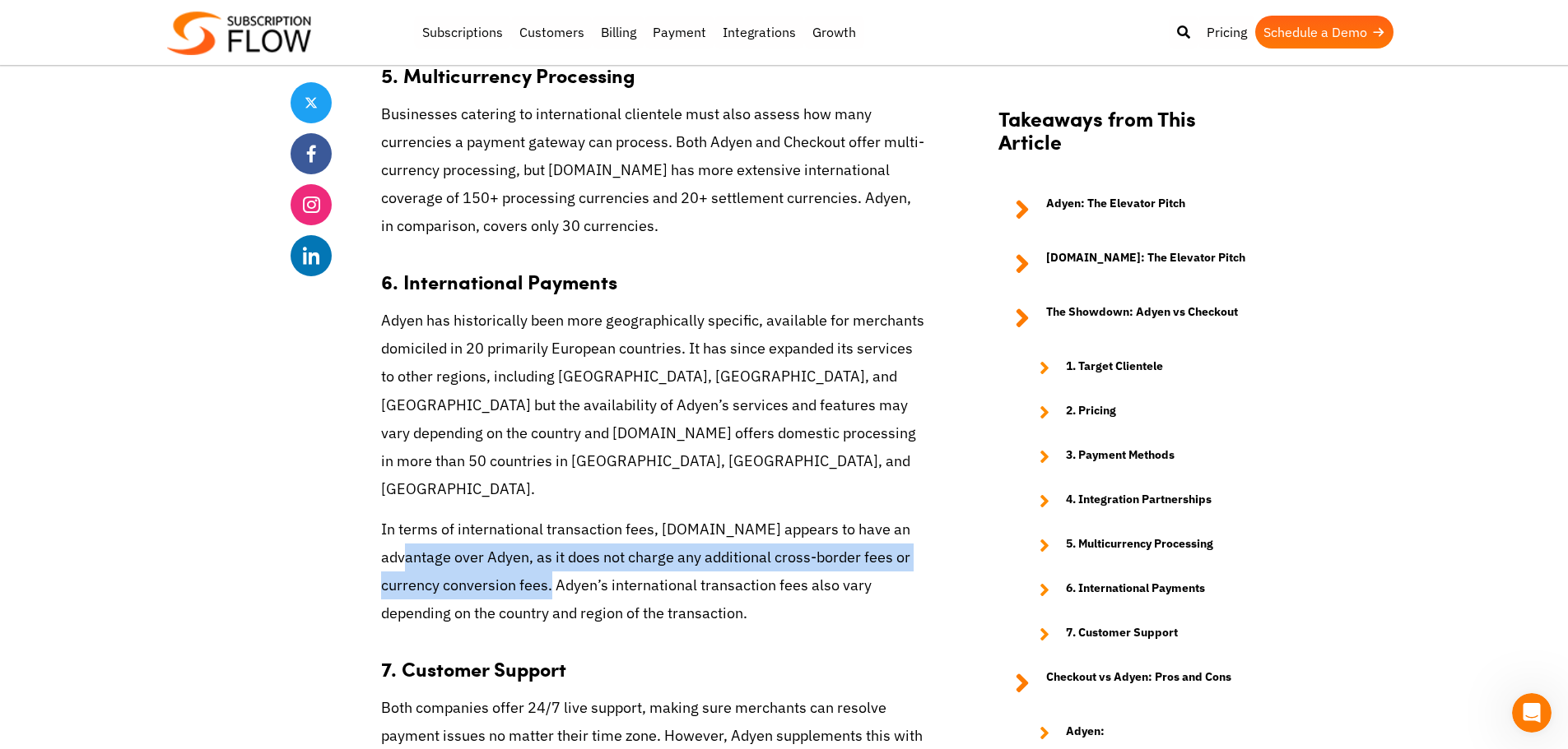
drag, startPoint x: 416, startPoint y: 472, endPoint x: 558, endPoint y: 500, distance: 144.7
click at [558, 515] on p "In terms of international transaction fees, [DOMAIN_NAME] appears to have an ad…" at bounding box center [652, 571] width 543 height 113
click at [536, 515] on p "In terms of international transaction fees, [DOMAIN_NAME] appears to have an ad…" at bounding box center [652, 571] width 543 height 113
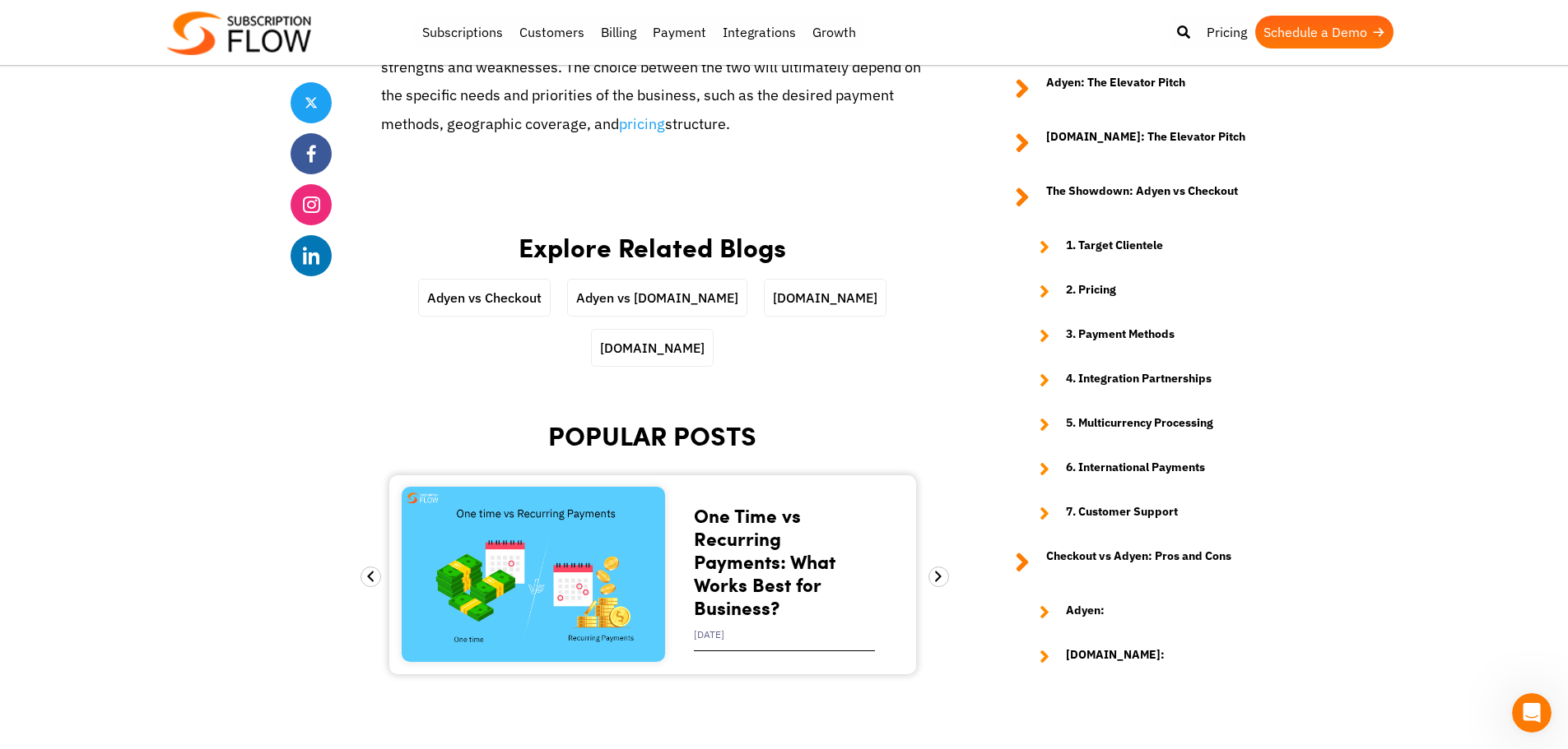
scroll to position [4935, 0]
